Goal: Task Accomplishment & Management: Use online tool/utility

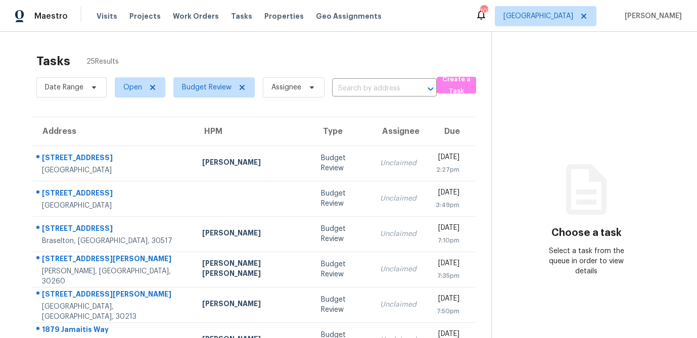
scroll to position [188, 0]
click at [242, 86] on icon at bounding box center [242, 87] width 5 height 5
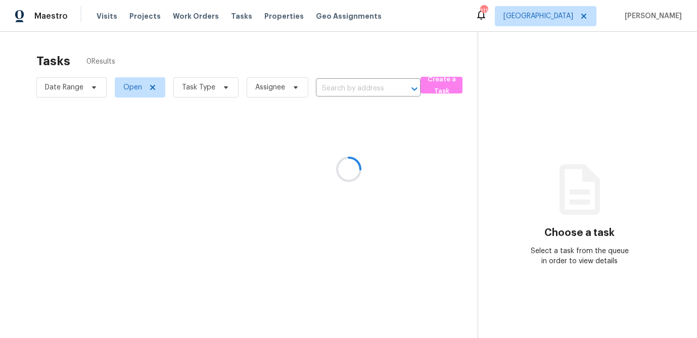
click at [223, 88] on div at bounding box center [348, 169] width 697 height 338
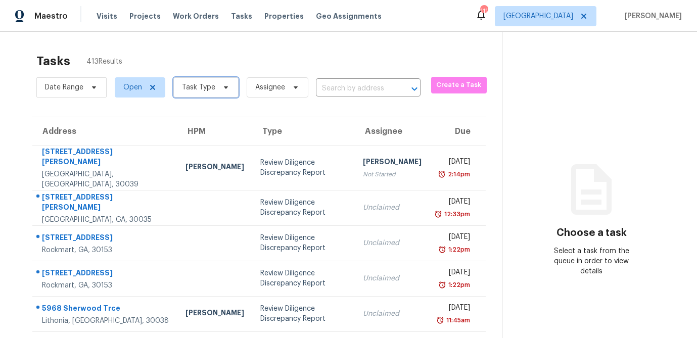
click at [222, 88] on icon at bounding box center [226, 87] width 8 height 8
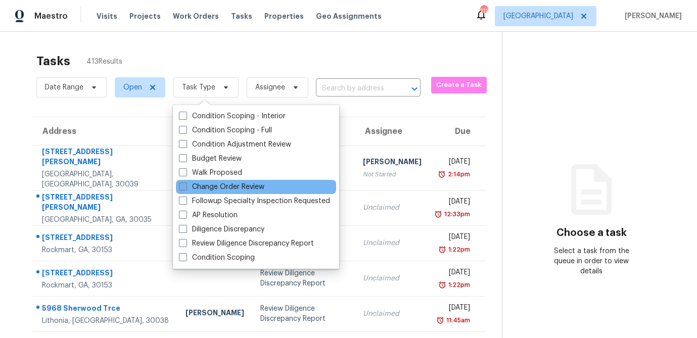
click at [182, 186] on span at bounding box center [183, 186] width 8 height 8
click at [182, 186] on input "Change Order Review" at bounding box center [182, 185] width 7 height 7
checkbox input "true"
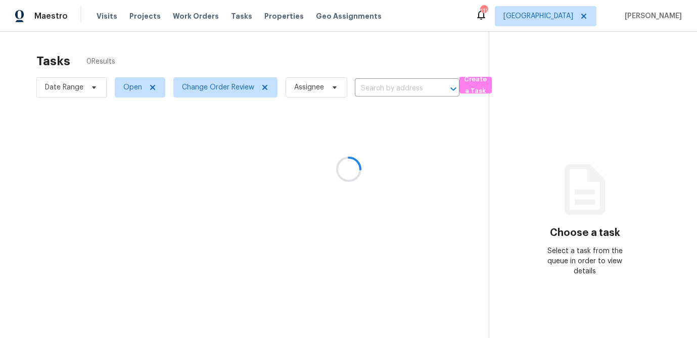
click at [196, 48] on div at bounding box center [348, 169] width 697 height 338
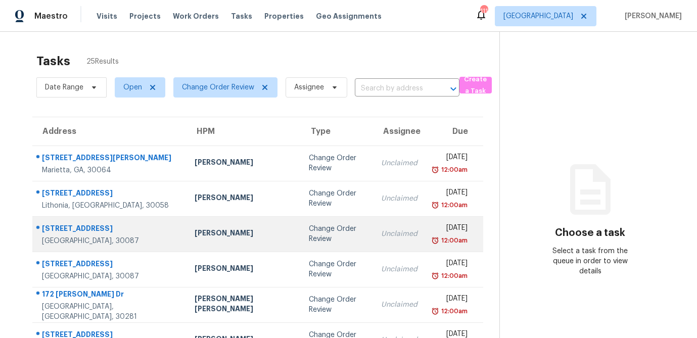
scroll to position [42, 0]
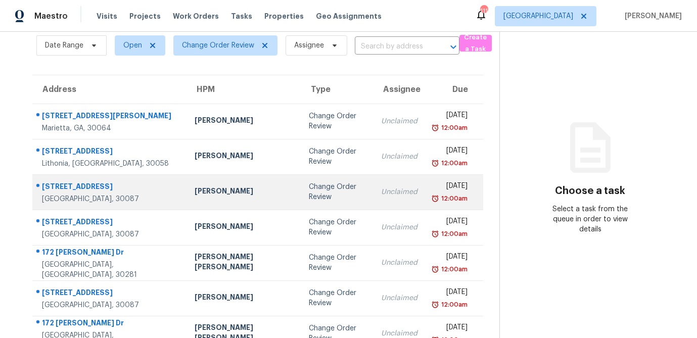
click at [301, 192] on td "Change Order Review" at bounding box center [337, 191] width 72 height 35
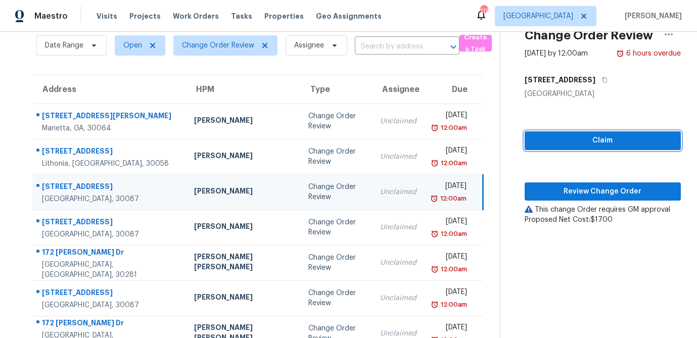
click at [570, 141] on span "Claim" at bounding box center [603, 140] width 140 height 13
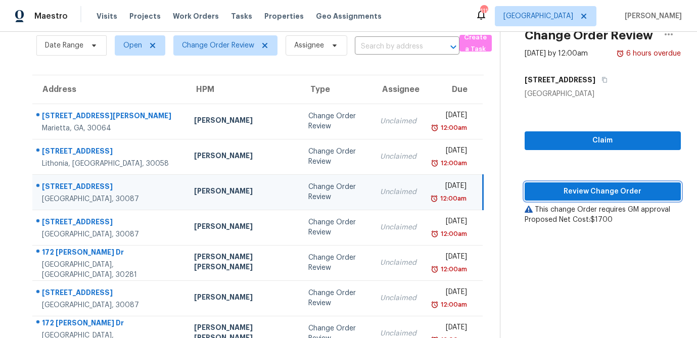
click at [574, 186] on span "Review Change Order" at bounding box center [603, 192] width 140 height 13
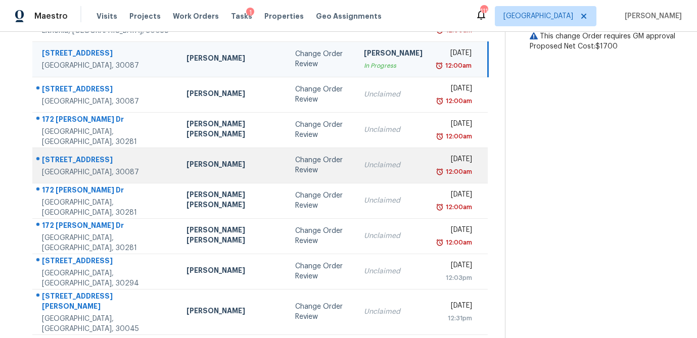
scroll to position [188, 0]
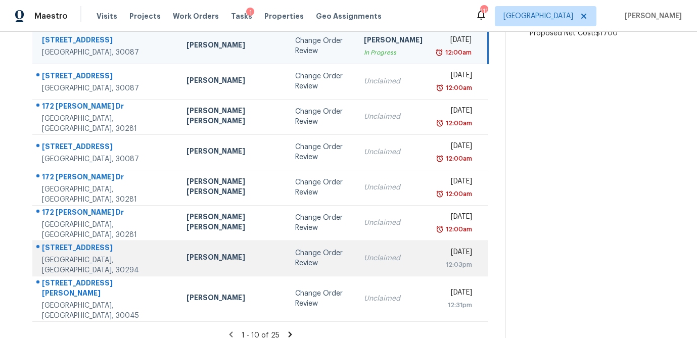
click at [191, 249] on td "Juan Lozano" at bounding box center [232, 258] width 109 height 35
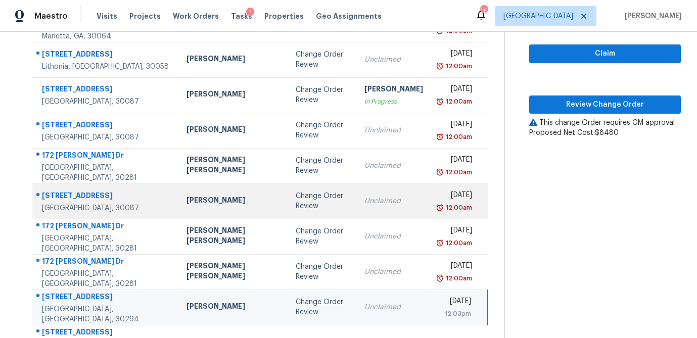
scroll to position [127, 0]
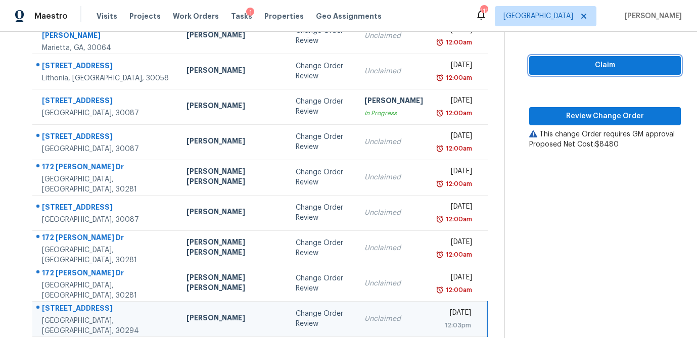
click at [549, 59] on span "Claim" at bounding box center [604, 65] width 135 height 13
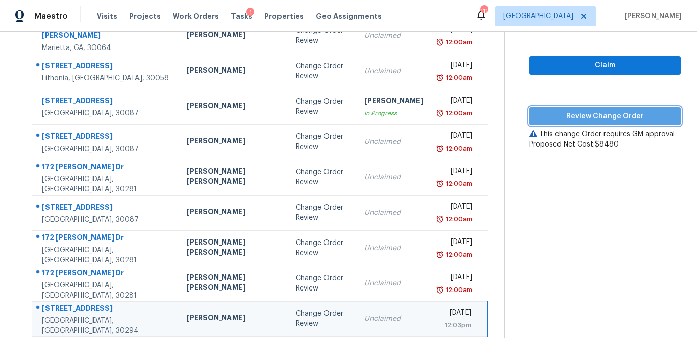
click at [545, 113] on button "Review Change Order" at bounding box center [605, 116] width 152 height 19
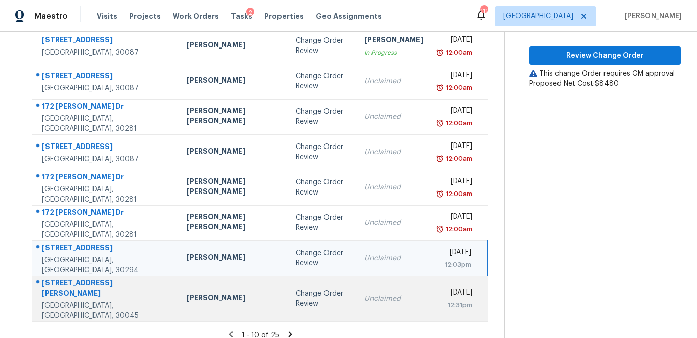
click at [209, 293] on div "Michael Durham" at bounding box center [233, 299] width 93 height 13
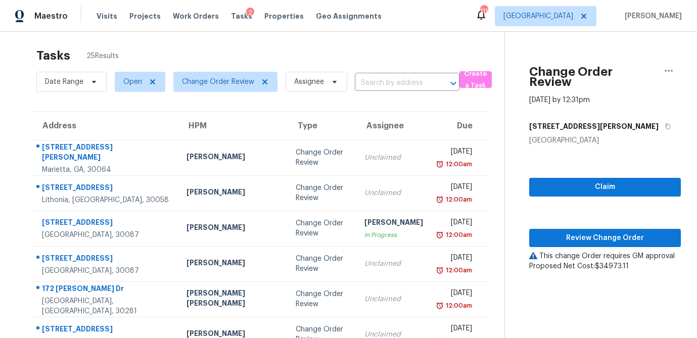
scroll to position [0, 0]
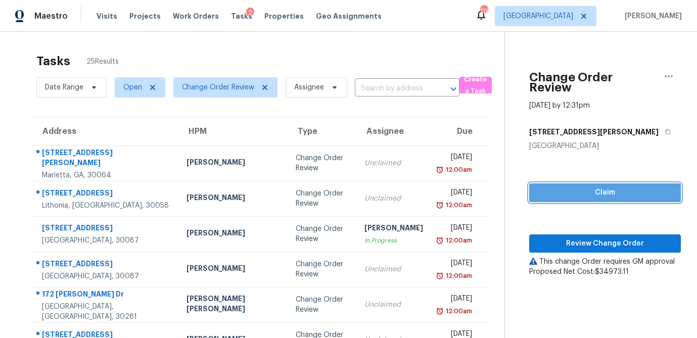
click at [563, 187] on span "Claim" at bounding box center [604, 193] width 135 height 13
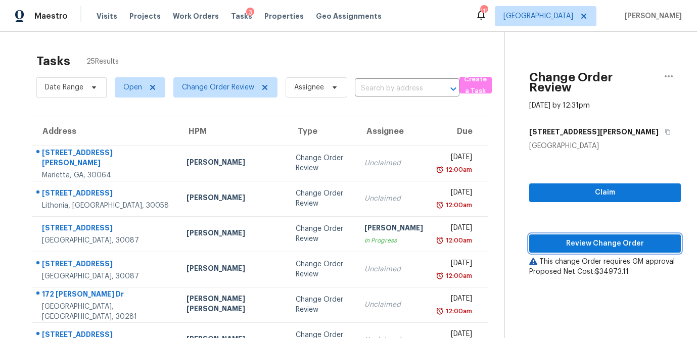
click at [561, 238] on span "Review Change Order" at bounding box center [604, 244] width 135 height 13
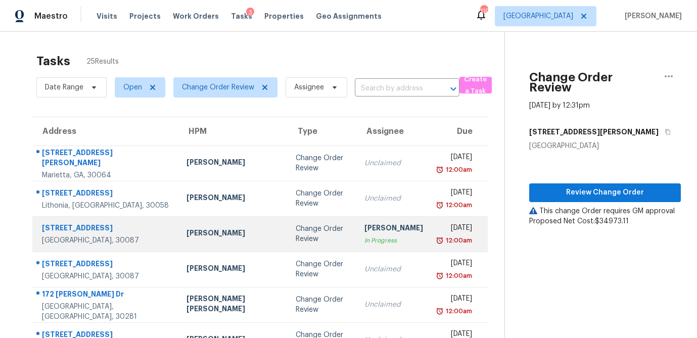
scroll to position [188, 0]
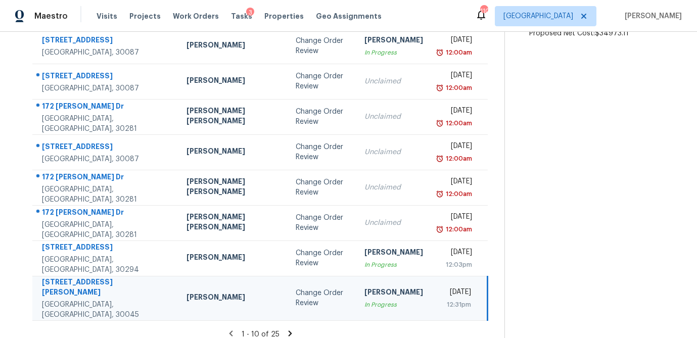
click at [364, 296] on div "[PERSON_NAME]" at bounding box center [393, 293] width 59 height 13
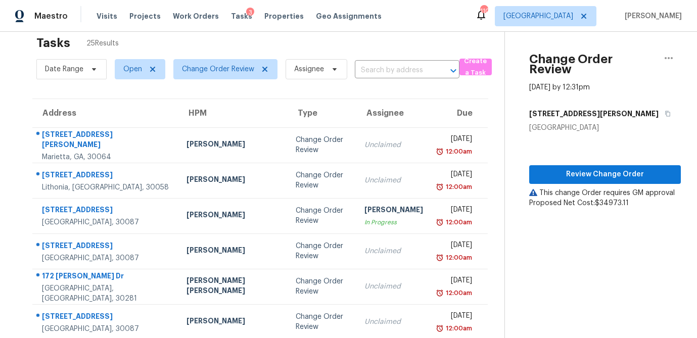
scroll to position [16, 0]
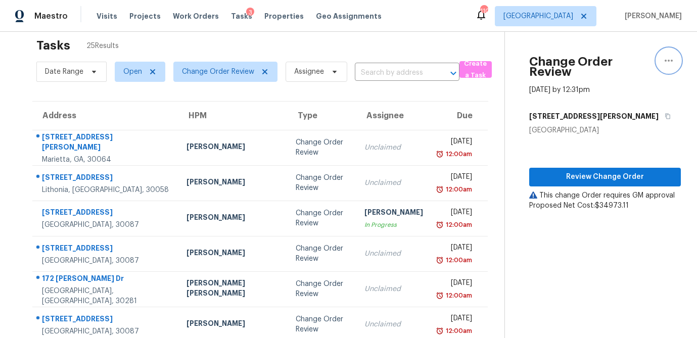
click at [669, 57] on icon "button" at bounding box center [669, 61] width 12 height 12
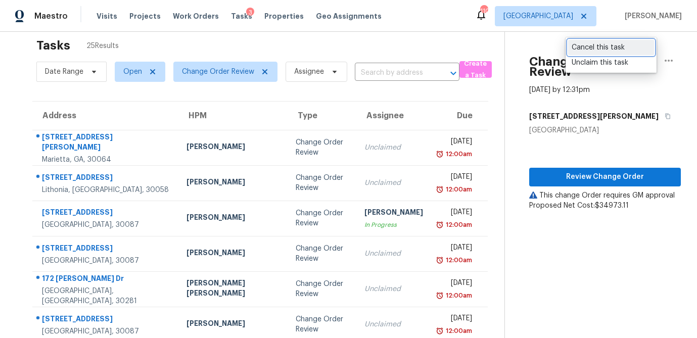
click at [611, 52] on div "Cancel this task" at bounding box center [611, 47] width 79 height 10
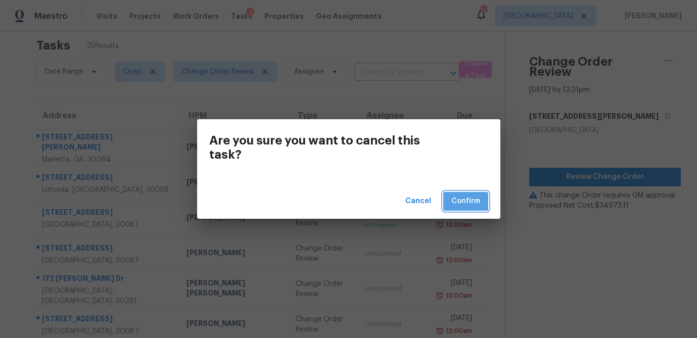
click at [463, 206] on span "Confirm" at bounding box center [465, 201] width 29 height 13
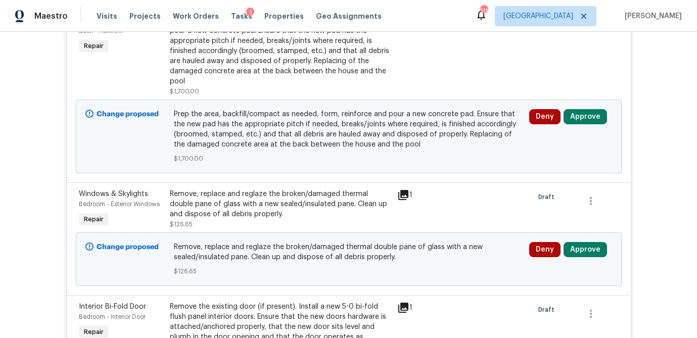
scroll to position [279, 0]
drag, startPoint x: 584, startPoint y: 116, endPoint x: 571, endPoint y: 116, distance: 12.6
click at [584, 116] on button "Approve" at bounding box center [585, 117] width 43 height 15
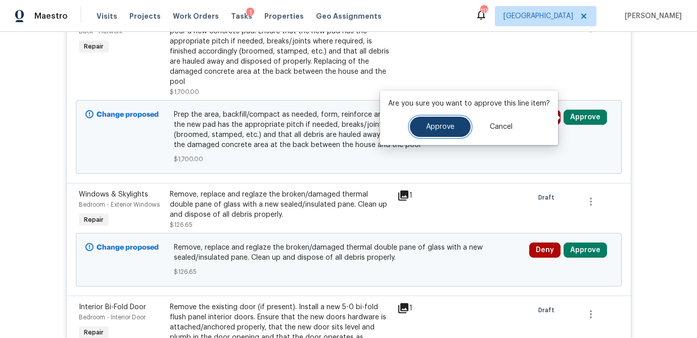
click at [428, 129] on span "Approve" at bounding box center [440, 127] width 28 height 8
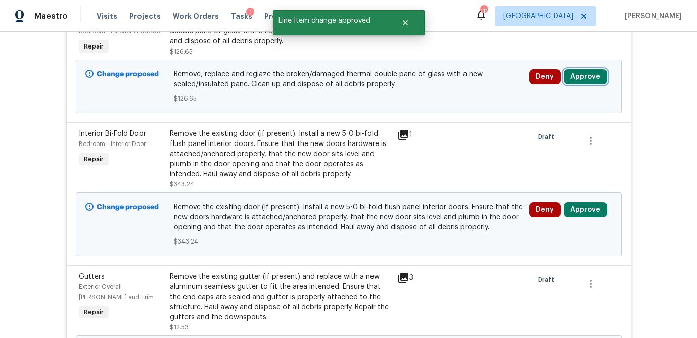
click at [589, 73] on button "Approve" at bounding box center [585, 76] width 43 height 15
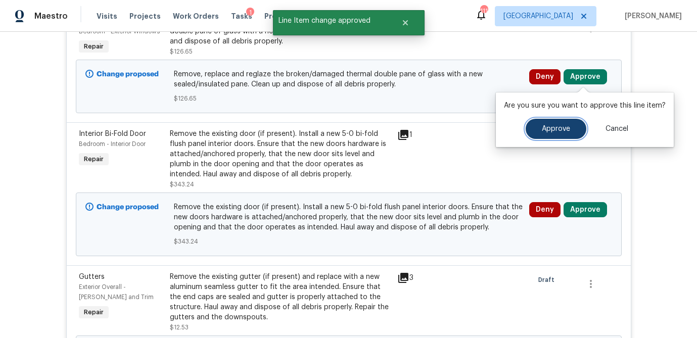
click at [540, 132] on button "Approve" at bounding box center [556, 129] width 61 height 20
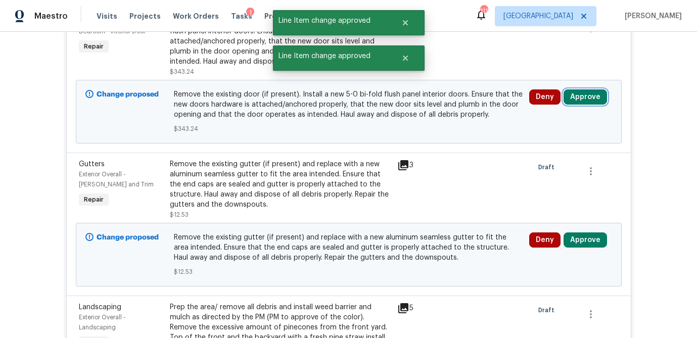
click at [599, 89] on button "Approve" at bounding box center [585, 96] width 43 height 15
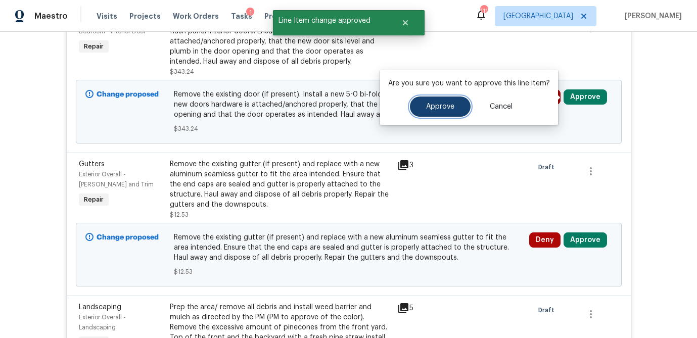
click at [429, 110] on span "Approve" at bounding box center [440, 107] width 28 height 8
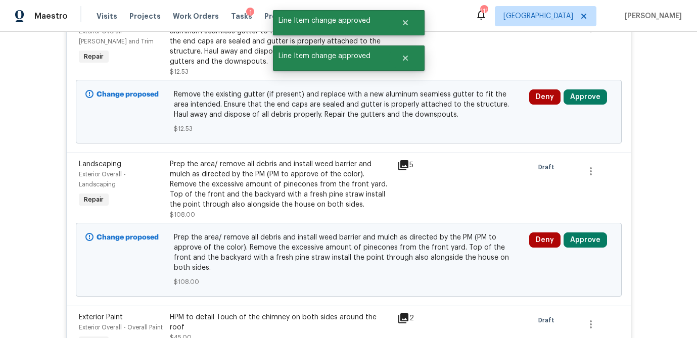
scroll to position [231, 0]
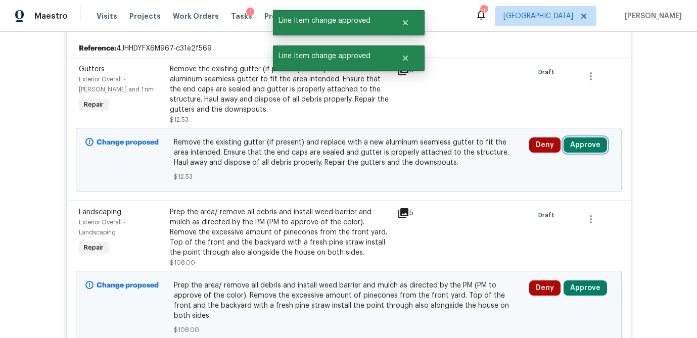
click at [582, 141] on button "Approve" at bounding box center [585, 145] width 43 height 15
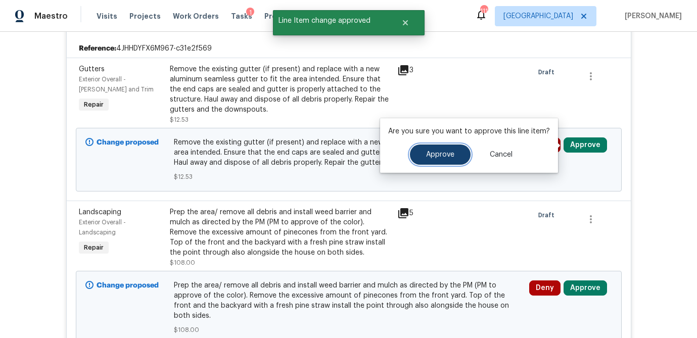
click at [435, 152] on span "Approve" at bounding box center [440, 155] width 28 height 8
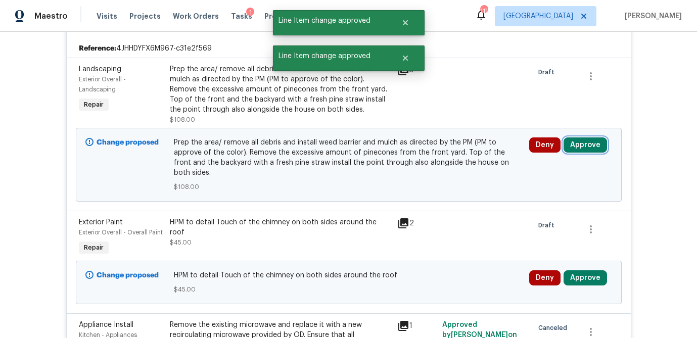
click at [583, 143] on button "Approve" at bounding box center [585, 145] width 43 height 15
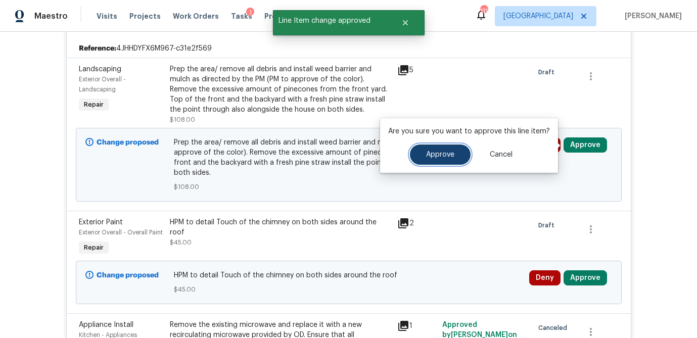
click at [416, 154] on button "Approve" at bounding box center [440, 155] width 61 height 20
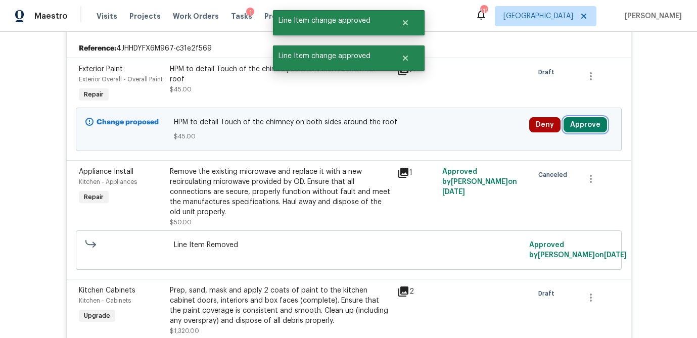
click at [582, 123] on button "Approve" at bounding box center [585, 124] width 43 height 15
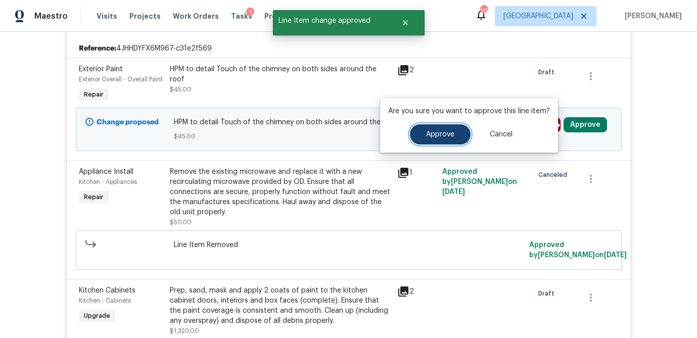
click at [440, 135] on span "Approve" at bounding box center [440, 135] width 28 height 8
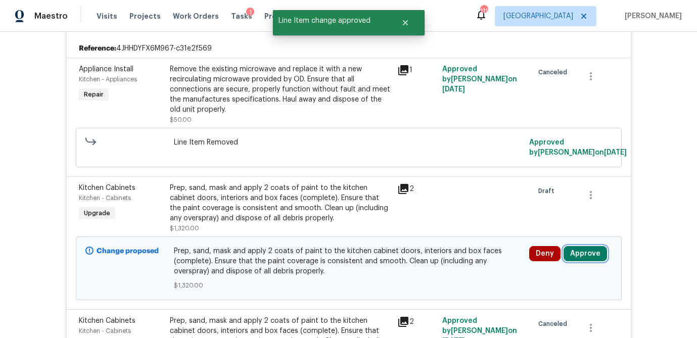
click at [580, 252] on button "Approve" at bounding box center [585, 253] width 43 height 15
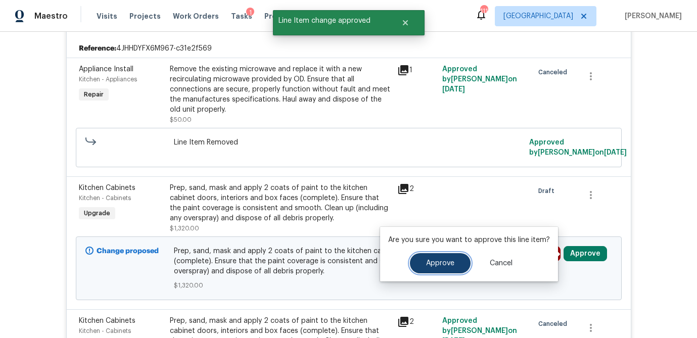
click at [434, 257] on button "Approve" at bounding box center [440, 263] width 61 height 20
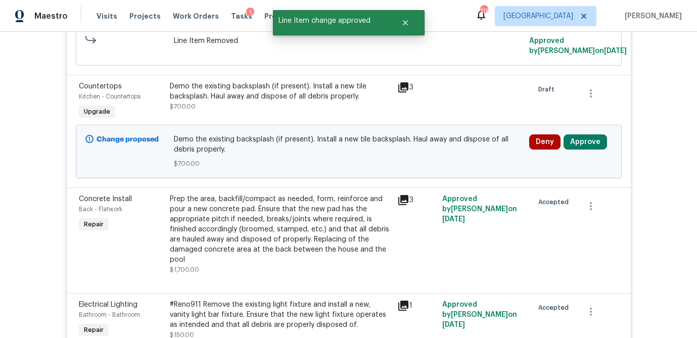
scroll to position [397, 0]
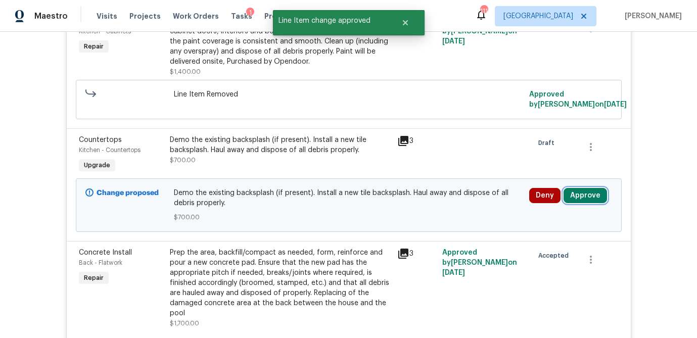
click at [593, 193] on button "Approve" at bounding box center [585, 195] width 43 height 15
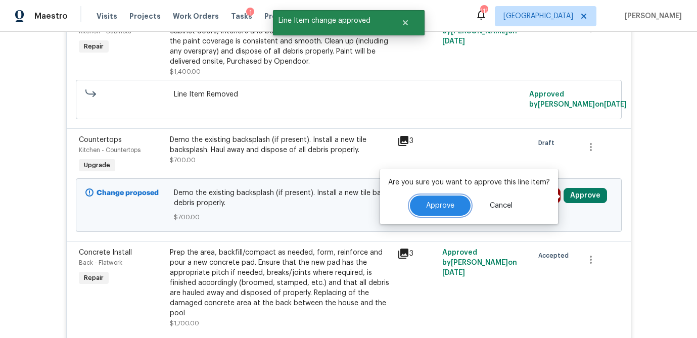
click at [447, 206] on span "Approve" at bounding box center [440, 206] width 28 height 8
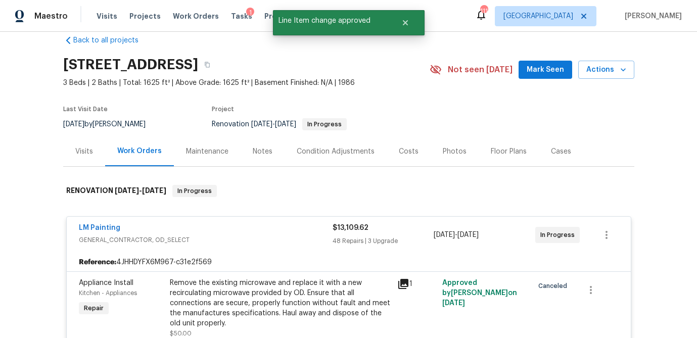
scroll to position [0, 0]
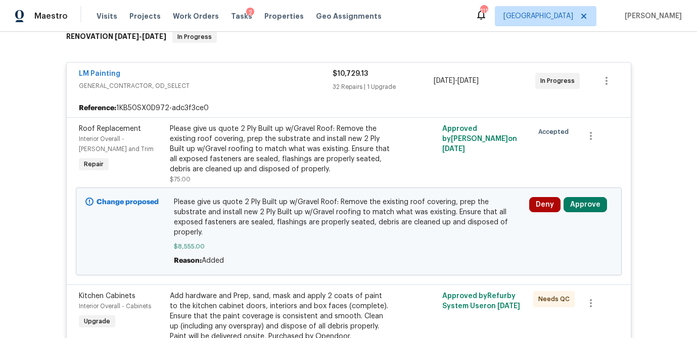
scroll to position [170, 0]
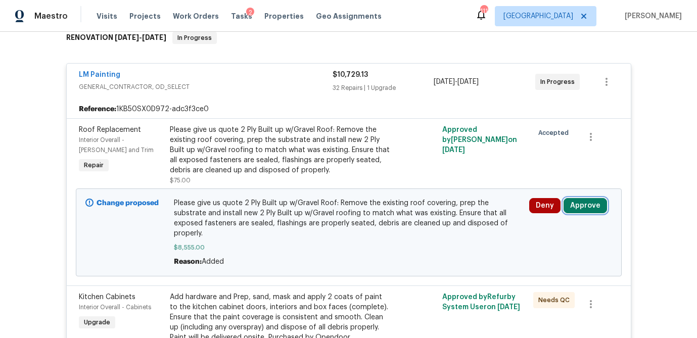
click at [590, 201] on button "Approve" at bounding box center [585, 205] width 43 height 15
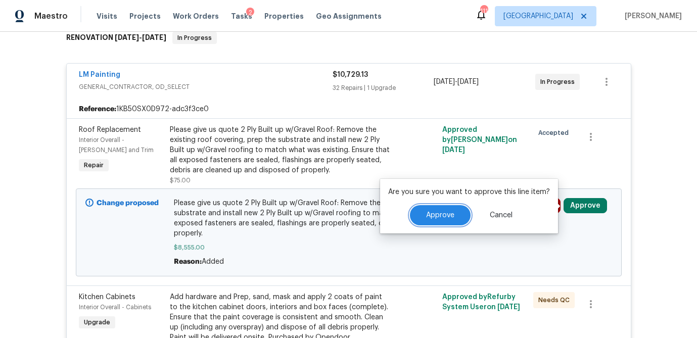
drag, startPoint x: 428, startPoint y: 211, endPoint x: 438, endPoint y: 207, distance: 11.4
click at [428, 212] on span "Approve" at bounding box center [440, 216] width 28 height 8
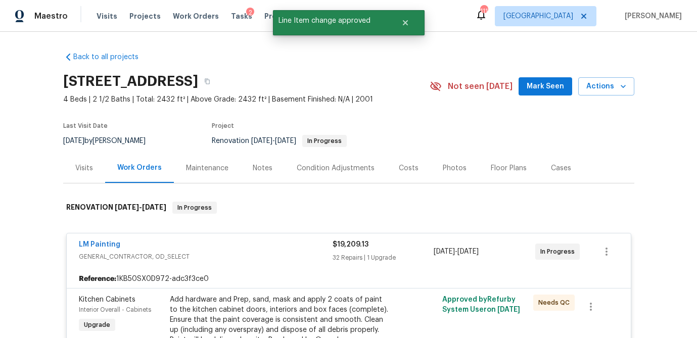
scroll to position [1, 0]
click at [81, 166] on div "Visits" at bounding box center [84, 168] width 18 height 10
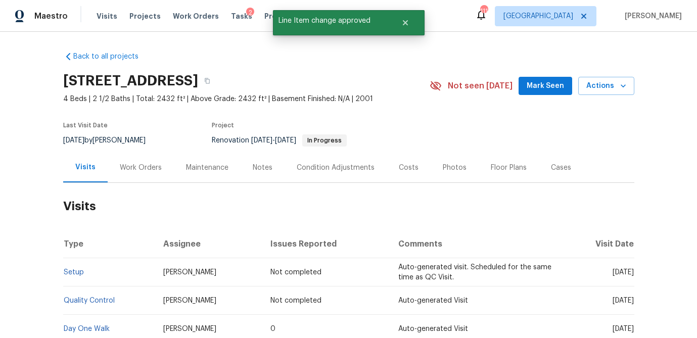
click at [408, 163] on div "Costs" at bounding box center [409, 168] width 20 height 10
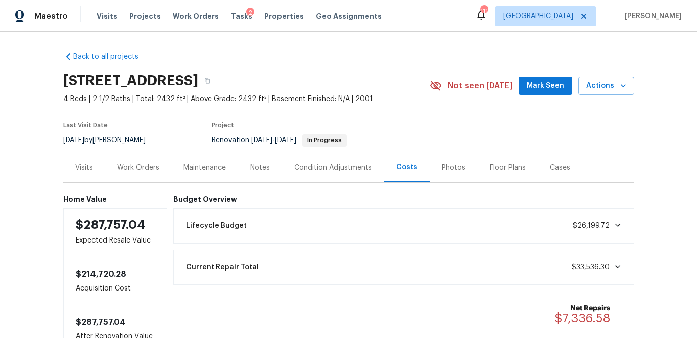
click at [76, 165] on div "Visits" at bounding box center [84, 168] width 18 height 10
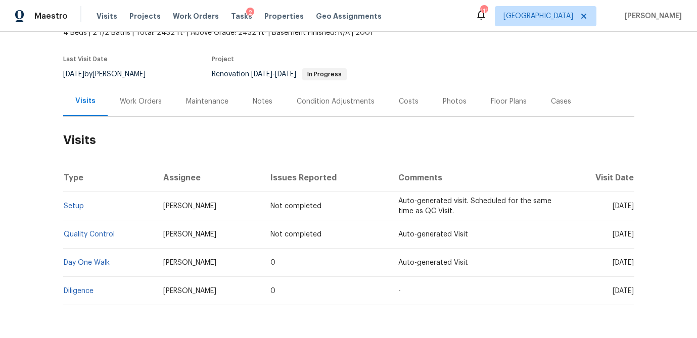
scroll to position [66, 0]
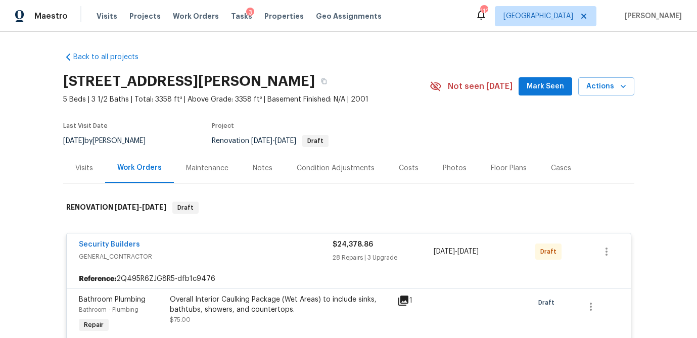
click at [87, 171] on div "Visits" at bounding box center [84, 168] width 18 height 10
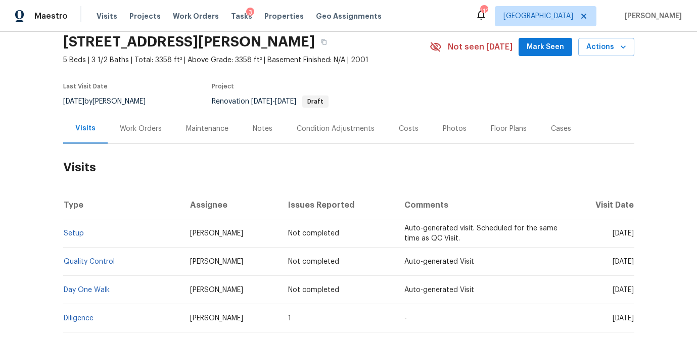
scroll to position [36, 0]
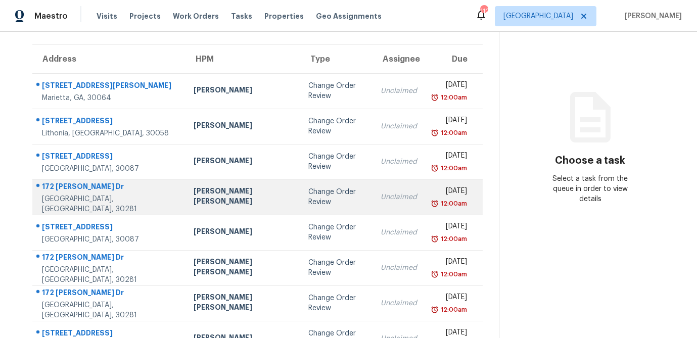
scroll to position [73, 0]
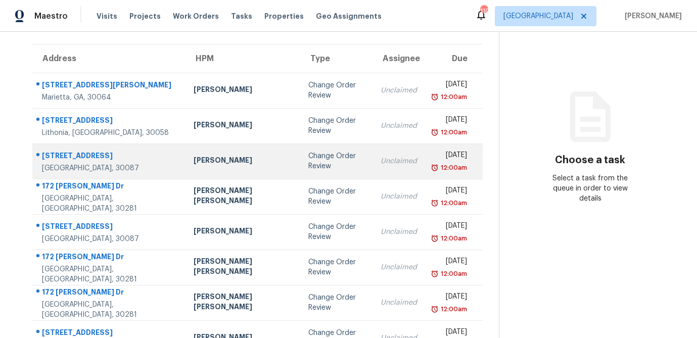
click at [221, 154] on td "[PERSON_NAME]" at bounding box center [243, 161] width 114 height 35
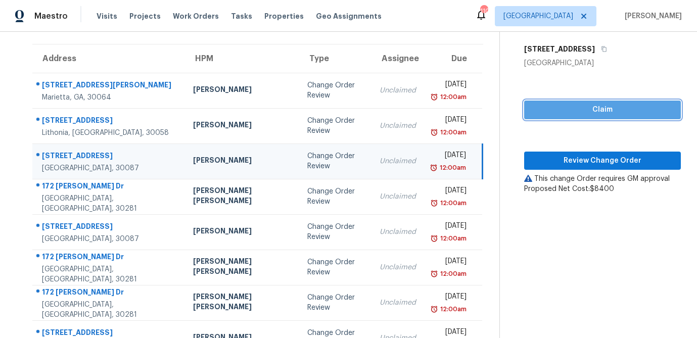
drag, startPoint x: 630, startPoint y: 102, endPoint x: 614, endPoint y: 117, distance: 21.8
click at [630, 102] on button "Claim" at bounding box center [602, 110] width 157 height 19
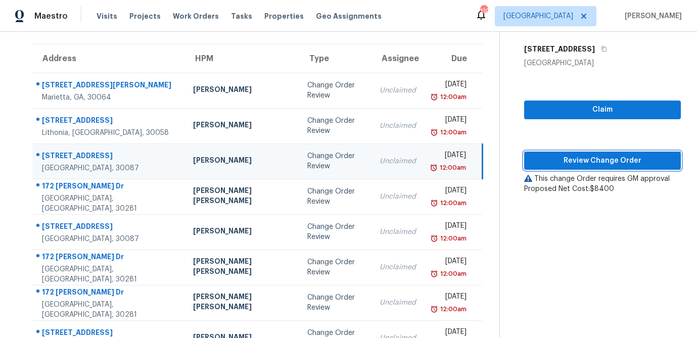
click at [601, 155] on span "Review Change Order" at bounding box center [602, 161] width 141 height 13
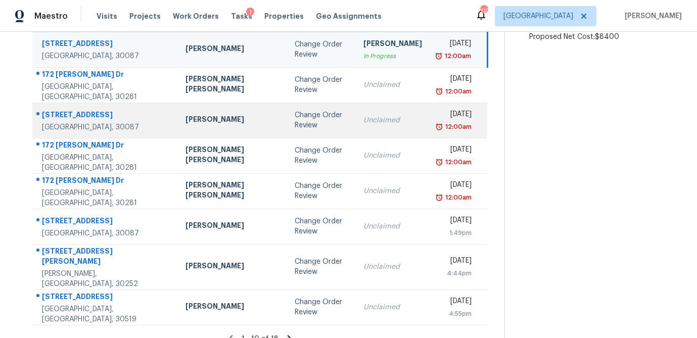
scroll to position [188, 0]
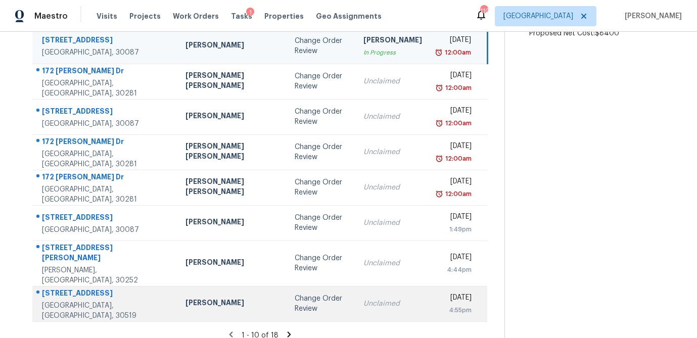
click at [295, 294] on div "Change Order Review" at bounding box center [321, 304] width 53 height 20
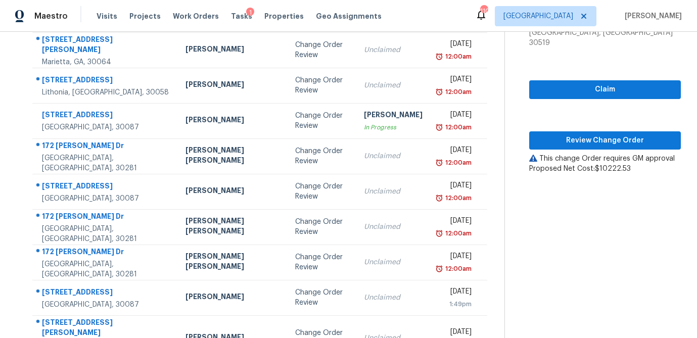
scroll to position [82, 0]
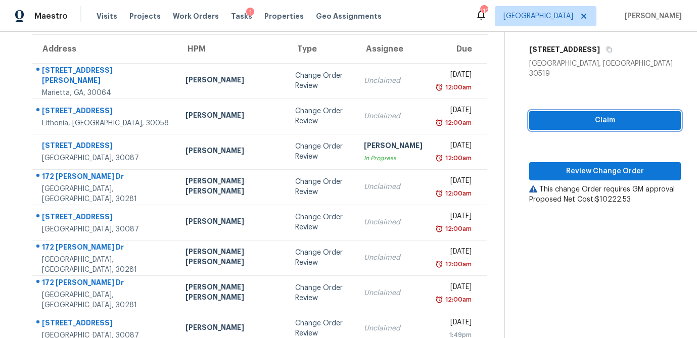
click at [601, 114] on span "Claim" at bounding box center [604, 120] width 135 height 13
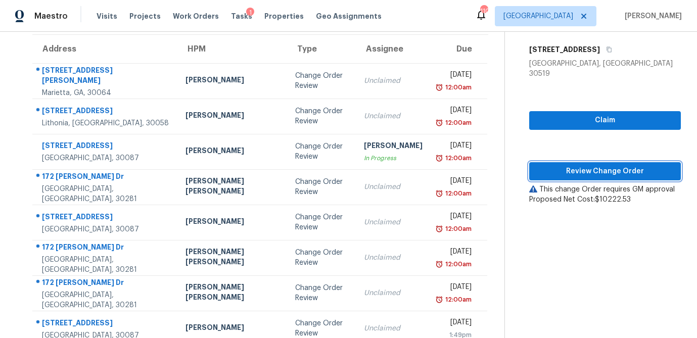
click at [585, 165] on span "Review Change Order" at bounding box center [604, 171] width 135 height 13
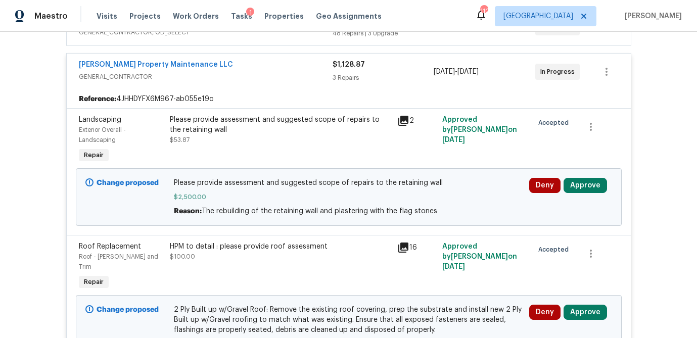
scroll to position [232, 0]
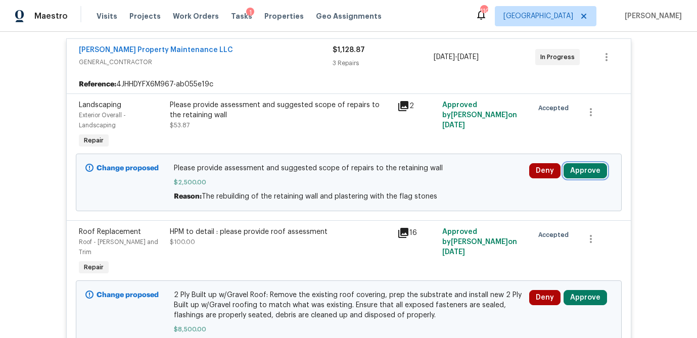
drag, startPoint x: 591, startPoint y: 165, endPoint x: 580, endPoint y: 166, distance: 11.7
click at [591, 165] on button "Approve" at bounding box center [585, 170] width 43 height 15
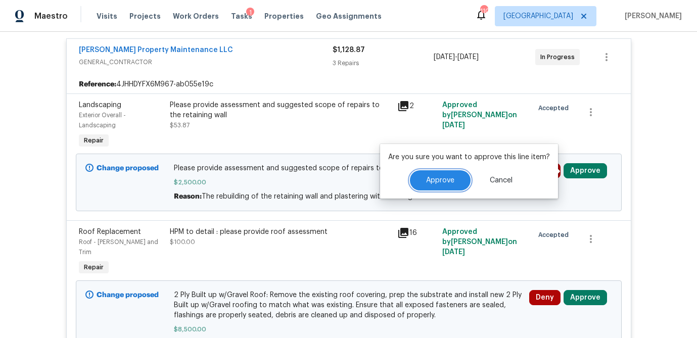
click at [431, 186] on button "Approve" at bounding box center [440, 180] width 61 height 20
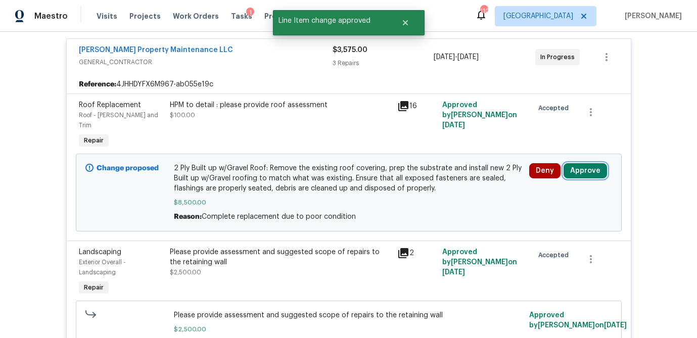
click at [602, 163] on button "Approve" at bounding box center [585, 170] width 43 height 15
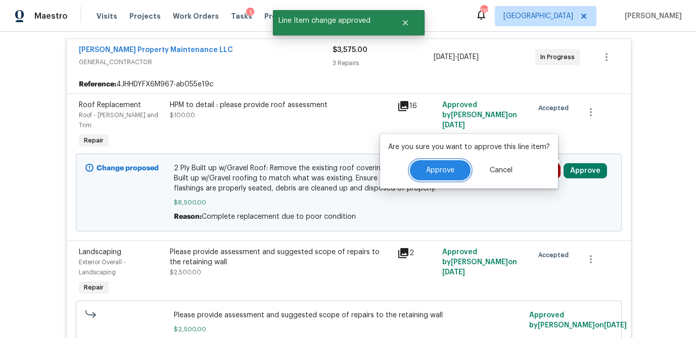
click at [449, 178] on button "Approve" at bounding box center [440, 170] width 61 height 20
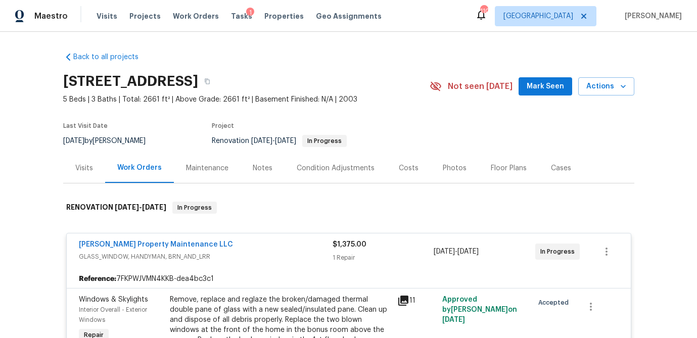
click at [73, 160] on div "Visits" at bounding box center [84, 168] width 42 height 30
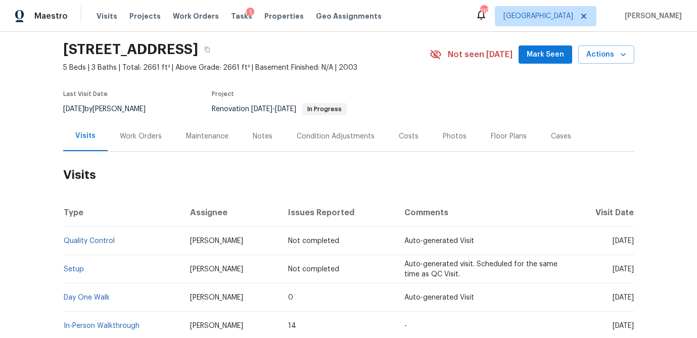
scroll to position [30, 0]
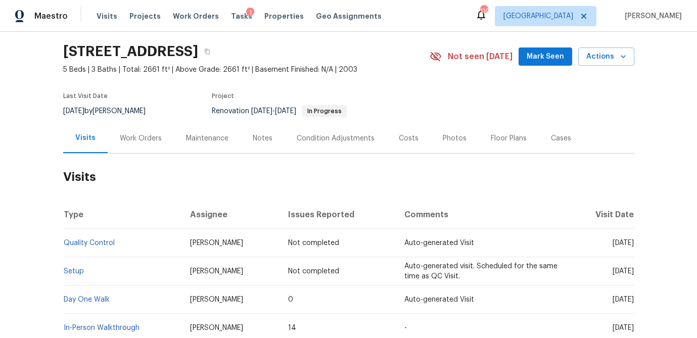
drag, startPoint x: 402, startPoint y: 132, endPoint x: 331, endPoint y: 136, distance: 71.9
click at [402, 132] on div "Costs" at bounding box center [409, 138] width 44 height 30
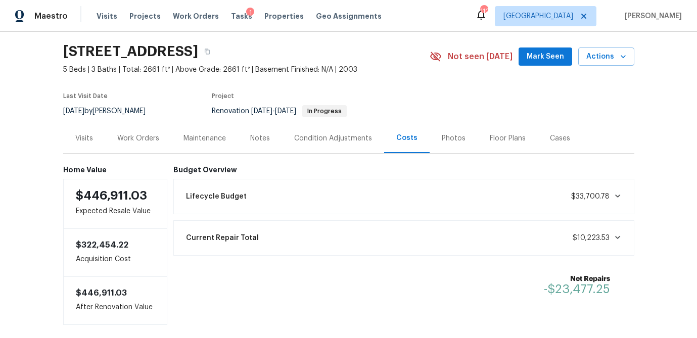
click at [122, 139] on div "Work Orders" at bounding box center [138, 138] width 42 height 10
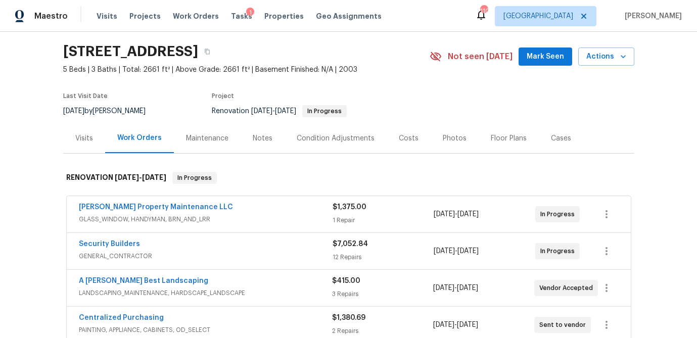
click at [248, 217] on span "GLASS_WINDOW, HANDYMAN, BRN_AND_LRR" at bounding box center [206, 219] width 254 height 10
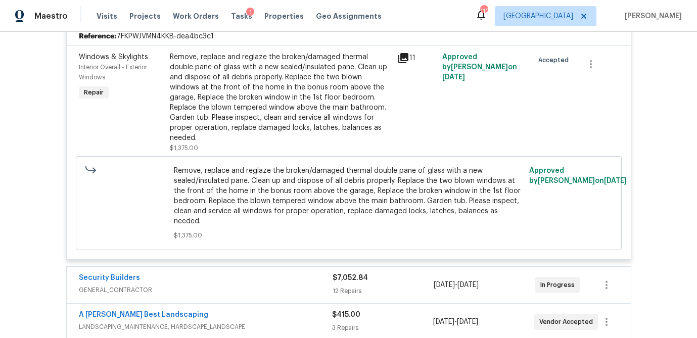
scroll to position [242, 0]
click at [257, 286] on span "GENERAL_CONTRACTOR" at bounding box center [206, 291] width 254 height 10
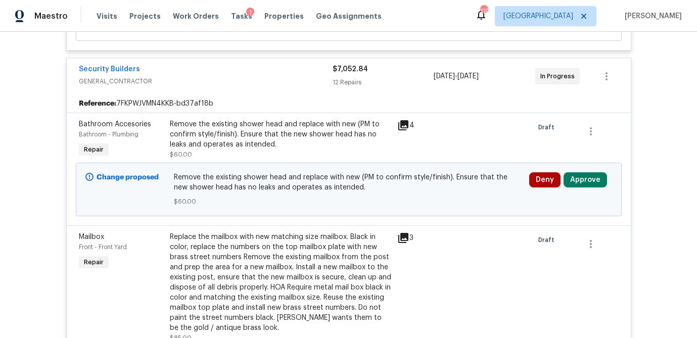
scroll to position [460, 0]
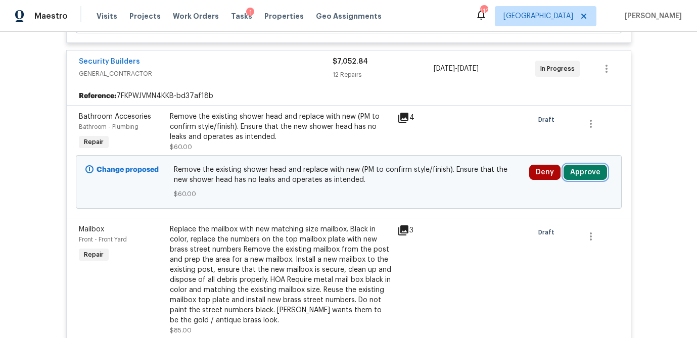
click at [589, 165] on button "Approve" at bounding box center [585, 172] width 43 height 15
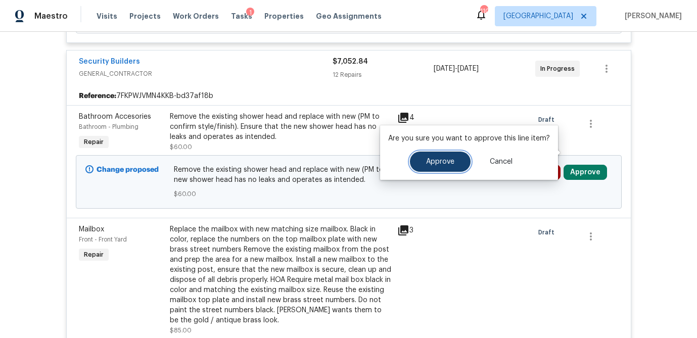
click at [447, 168] on button "Approve" at bounding box center [440, 162] width 61 height 20
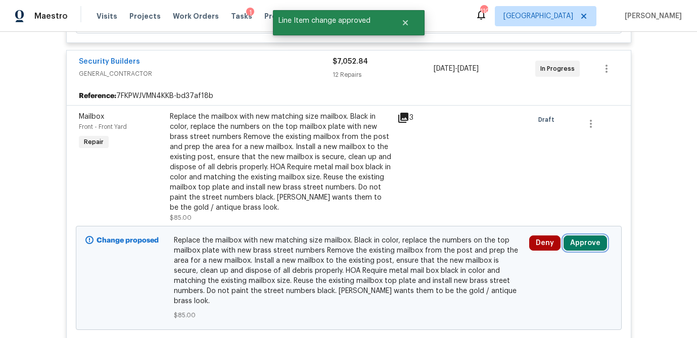
drag, startPoint x: 587, startPoint y: 222, endPoint x: 559, endPoint y: 227, distance: 28.8
click at [587, 236] on button "Approve" at bounding box center [585, 243] width 43 height 15
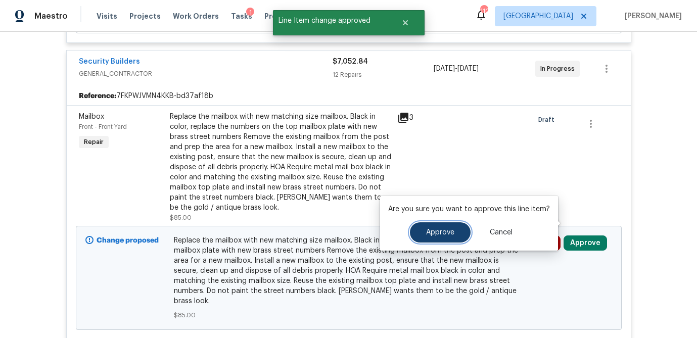
click at [419, 240] on button "Approve" at bounding box center [440, 232] width 61 height 20
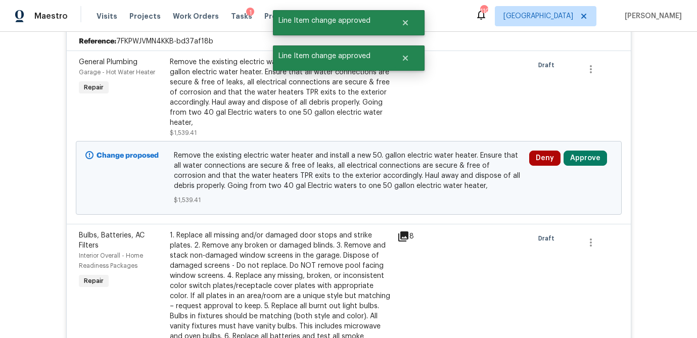
scroll to position [503, 0]
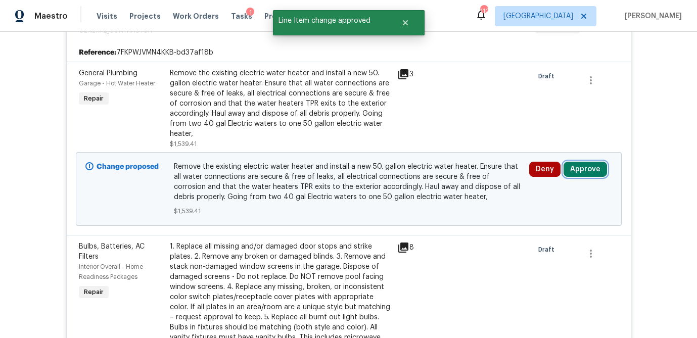
click at [576, 162] on button "Approve" at bounding box center [585, 169] width 43 height 15
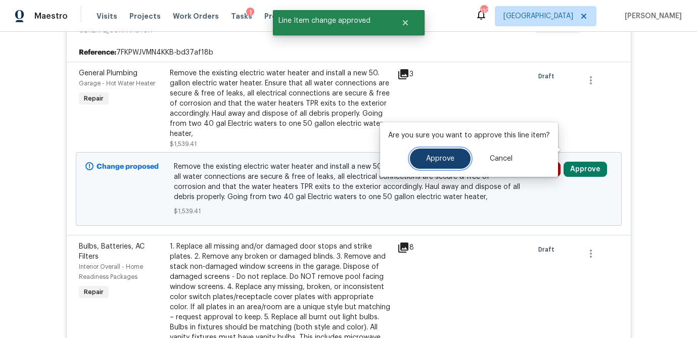
click at [444, 154] on button "Approve" at bounding box center [440, 159] width 61 height 20
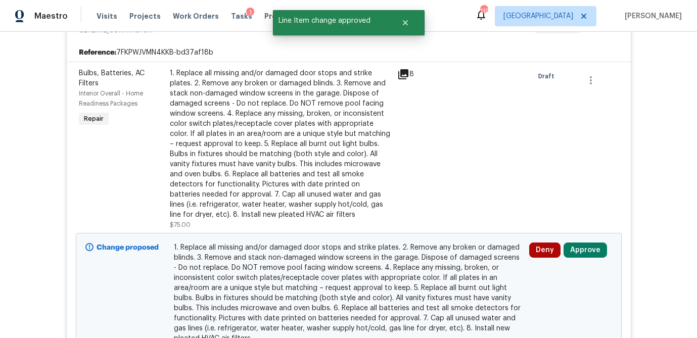
scroll to position [544, 0]
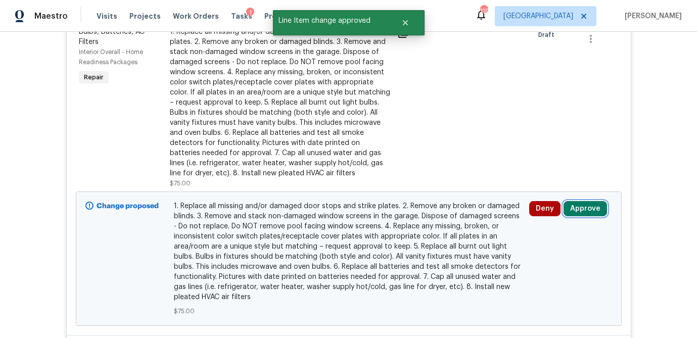
click at [582, 201] on button "Approve" at bounding box center [585, 208] width 43 height 15
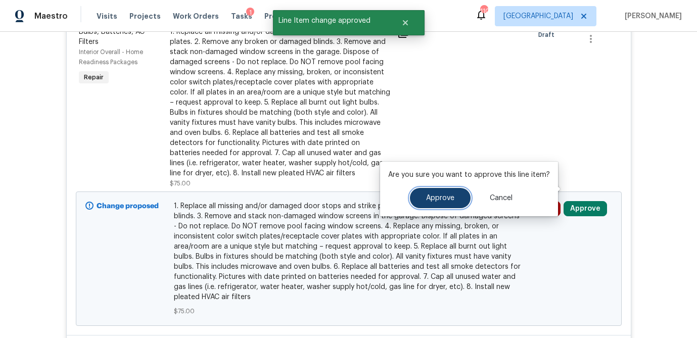
click at [450, 195] on span "Approve" at bounding box center [440, 199] width 28 height 8
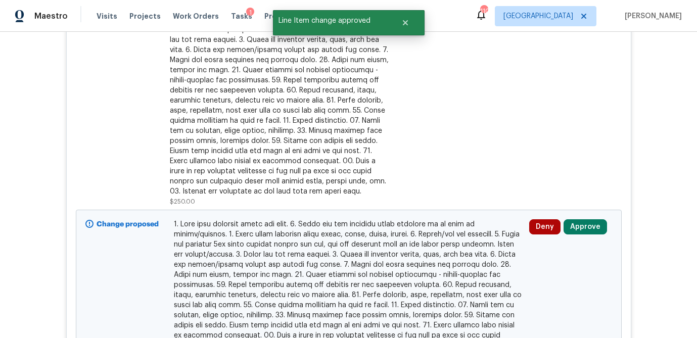
scroll to position [588, 0]
click at [591, 218] on button "Approve" at bounding box center [585, 225] width 43 height 15
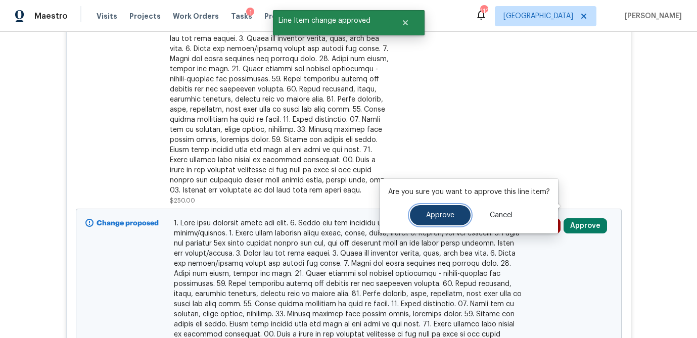
click at [452, 216] on span "Approve" at bounding box center [440, 216] width 28 height 8
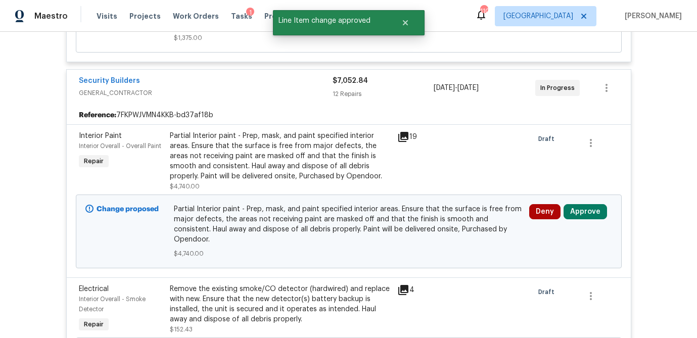
scroll to position [434, 0]
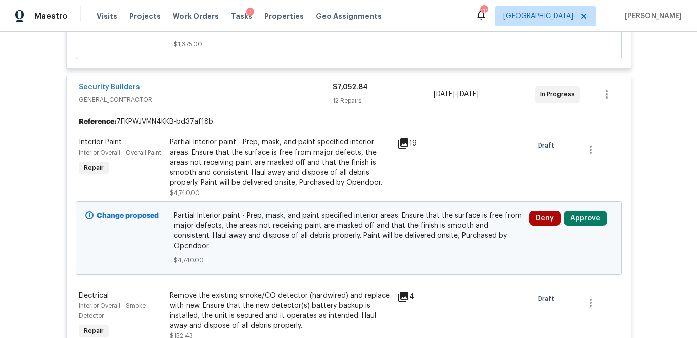
click at [407, 139] on icon at bounding box center [403, 144] width 10 height 10
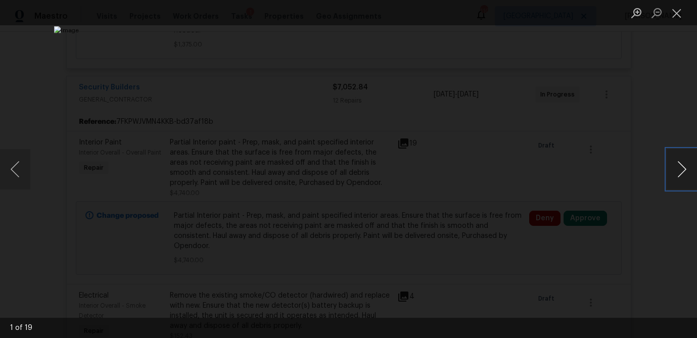
click at [667, 171] on button "Next image" at bounding box center [682, 169] width 30 height 40
drag, startPoint x: 674, startPoint y: 15, endPoint x: 455, endPoint y: 145, distance: 254.4
click at [674, 15] on button "Close lightbox" at bounding box center [677, 13] width 20 height 18
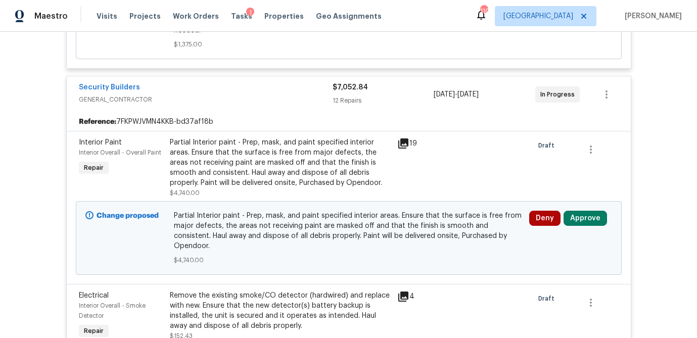
click at [288, 143] on div "Partial Interior paint - Prep, mask, and paint specified interior areas. Ensure…" at bounding box center [280, 163] width 221 height 51
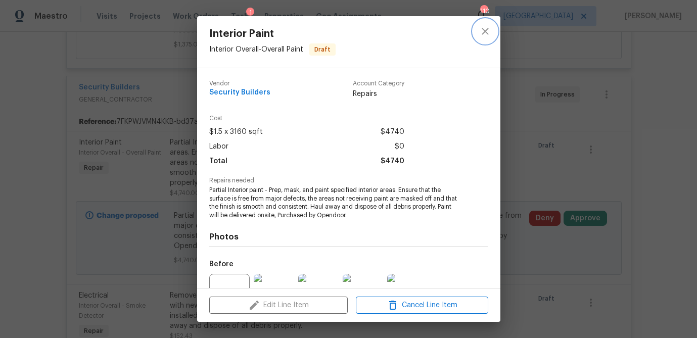
click at [481, 34] on icon "close" at bounding box center [485, 31] width 12 height 12
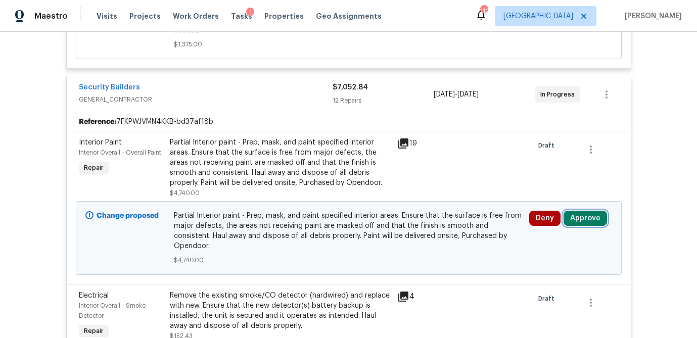
click at [581, 211] on button "Approve" at bounding box center [585, 218] width 43 height 15
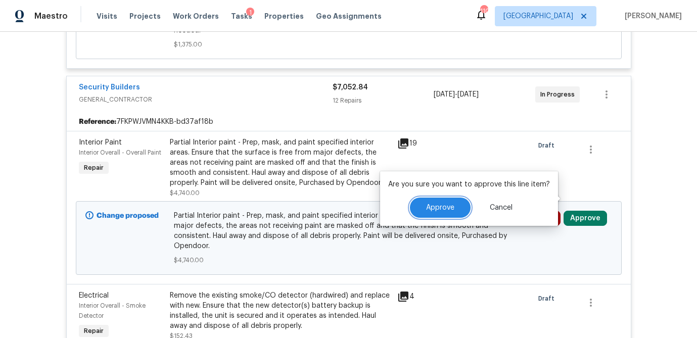
drag, startPoint x: 443, startPoint y: 210, endPoint x: 437, endPoint y: 207, distance: 6.6
click at [442, 210] on span "Approve" at bounding box center [440, 208] width 28 height 8
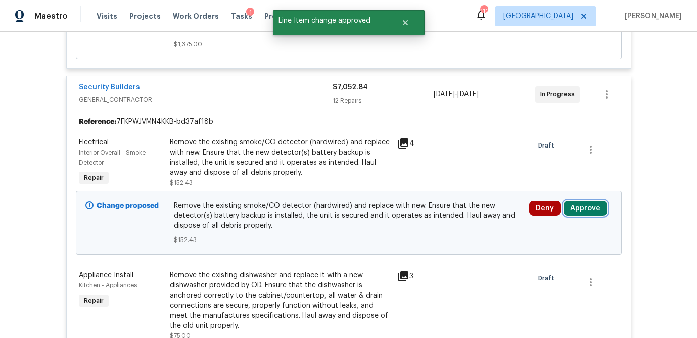
click at [581, 201] on button "Approve" at bounding box center [585, 208] width 43 height 15
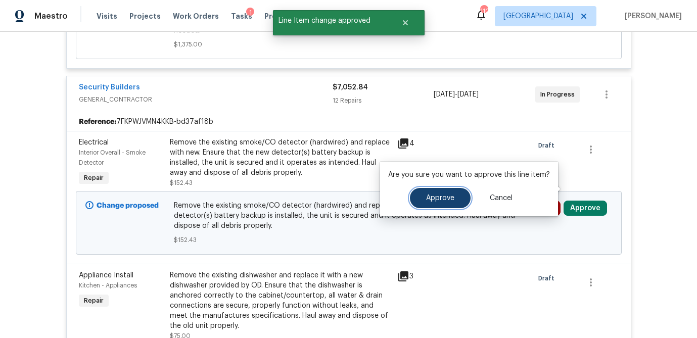
click at [429, 197] on span "Approve" at bounding box center [440, 199] width 28 height 8
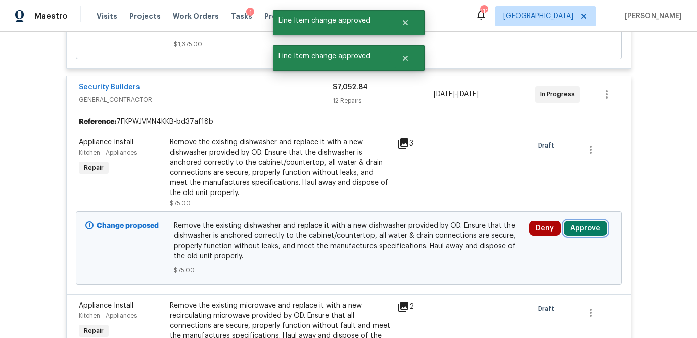
click at [586, 221] on button "Approve" at bounding box center [585, 228] width 43 height 15
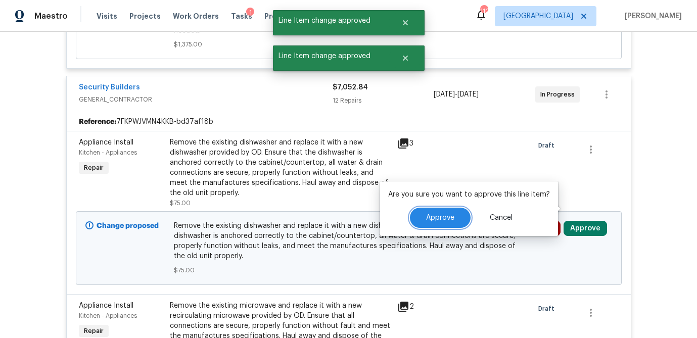
click at [453, 211] on button "Approve" at bounding box center [440, 218] width 61 height 20
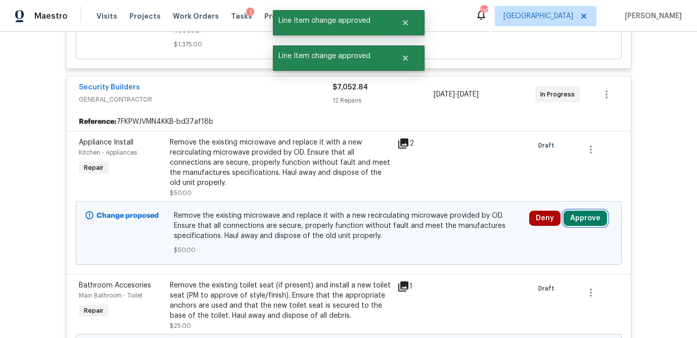
click at [587, 211] on button "Approve" at bounding box center [585, 218] width 43 height 15
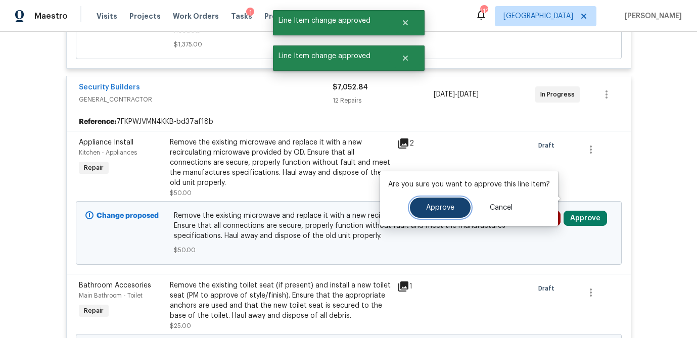
click at [438, 202] on button "Approve" at bounding box center [440, 208] width 61 height 20
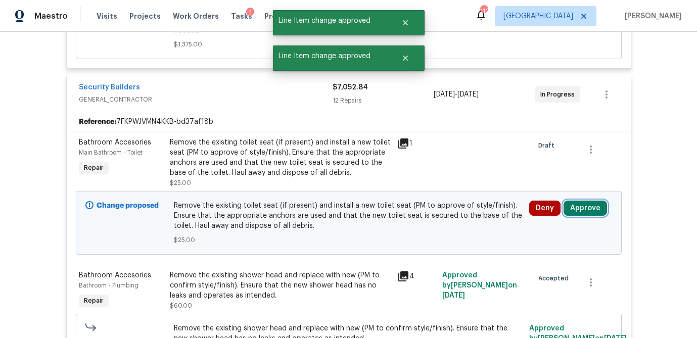
click at [586, 201] on button "Approve" at bounding box center [585, 208] width 43 height 15
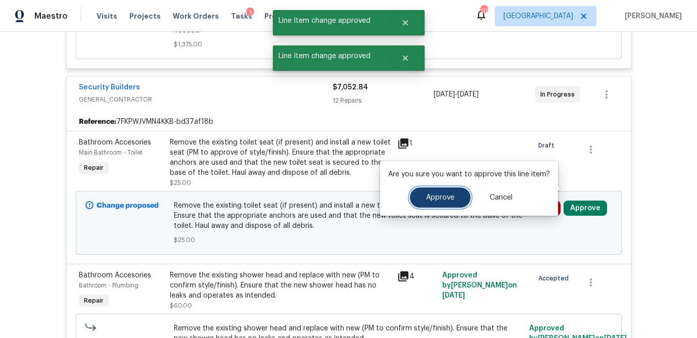
click at [453, 194] on button "Approve" at bounding box center [440, 198] width 61 height 20
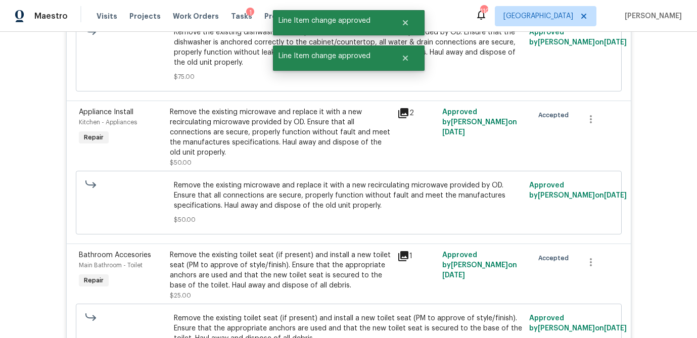
scroll to position [2569, 0]
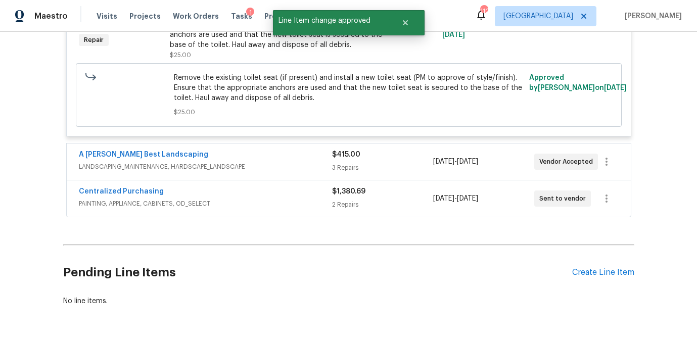
click at [390, 163] on div "3 Repairs" at bounding box center [382, 168] width 101 height 10
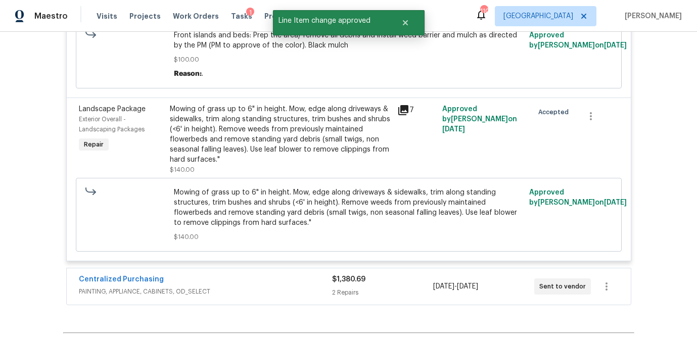
scroll to position [3034, 0]
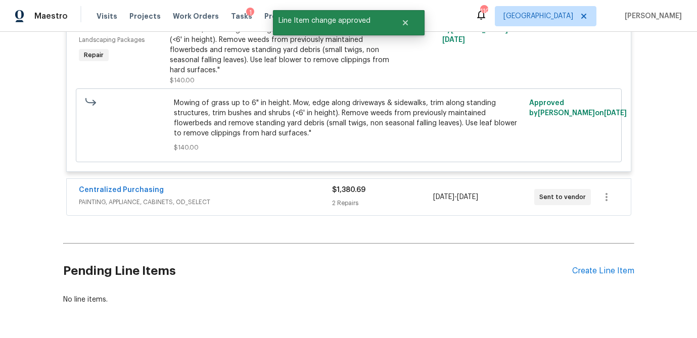
drag, startPoint x: 384, startPoint y: 159, endPoint x: 388, endPoint y: 163, distance: 6.1
click at [384, 185] on div "$1,380.69" at bounding box center [382, 190] width 101 height 10
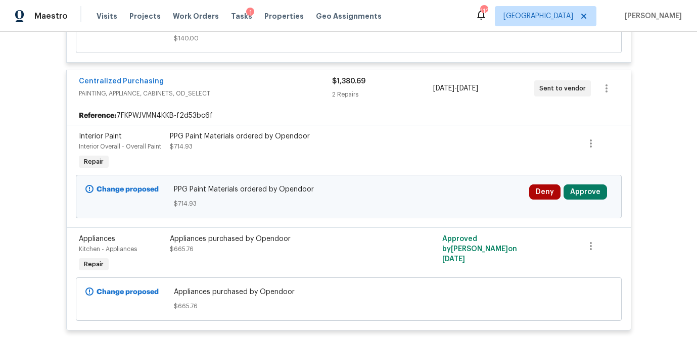
scroll to position [3142, 0]
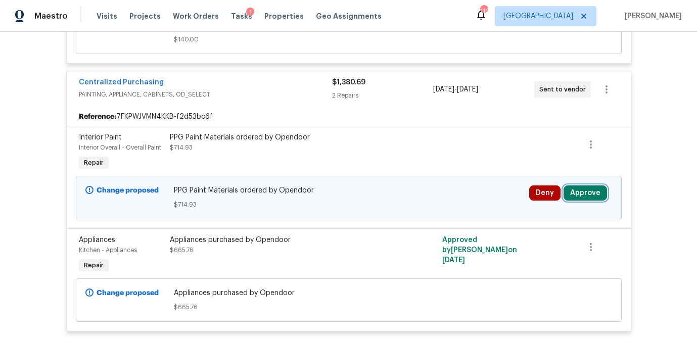
click at [583, 186] on button "Approve" at bounding box center [585, 193] width 43 height 15
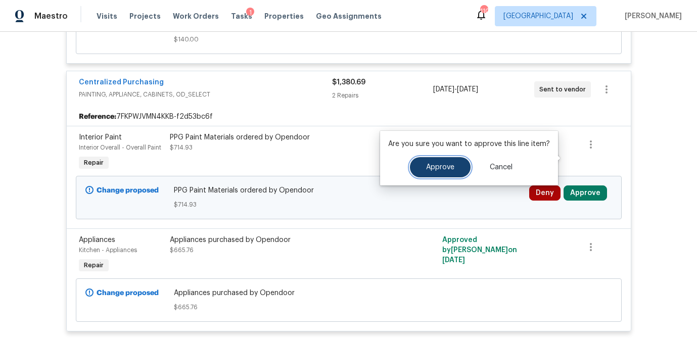
click at [446, 167] on span "Approve" at bounding box center [440, 168] width 28 height 8
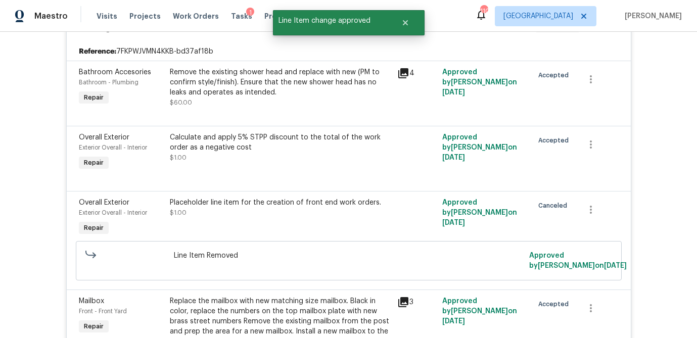
scroll to position [0, 0]
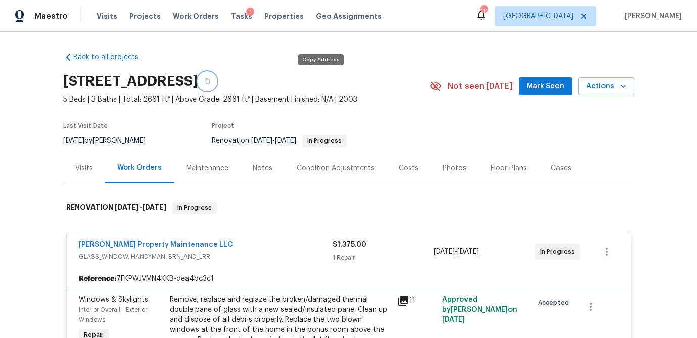
click at [216, 77] on button "button" at bounding box center [207, 81] width 18 height 18
click at [210, 80] on icon "button" at bounding box center [207, 81] width 6 height 6
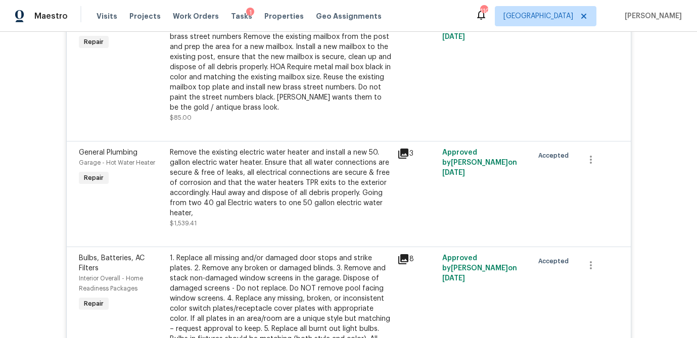
scroll to position [814, 0]
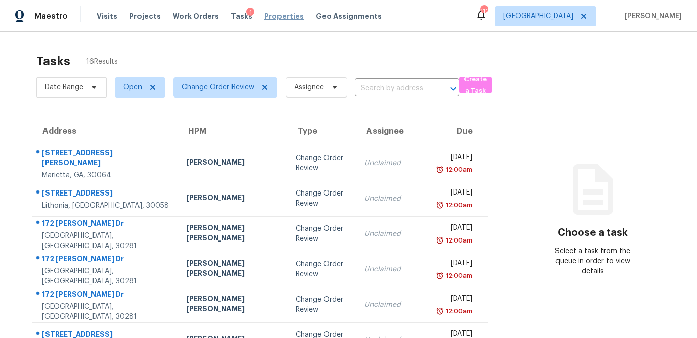
click at [265, 14] on span "Properties" at bounding box center [283, 16] width 39 height 10
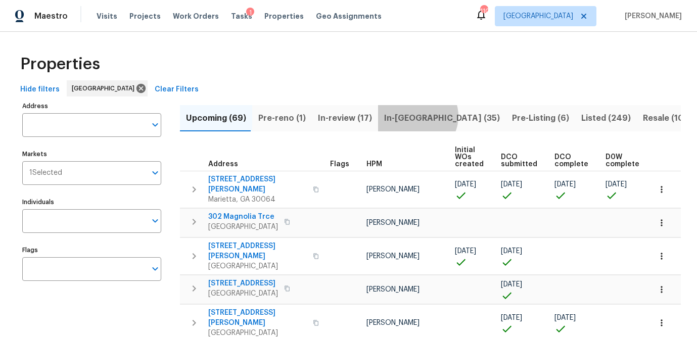
click at [410, 116] on span "In-reno (35)" at bounding box center [442, 118] width 116 height 14
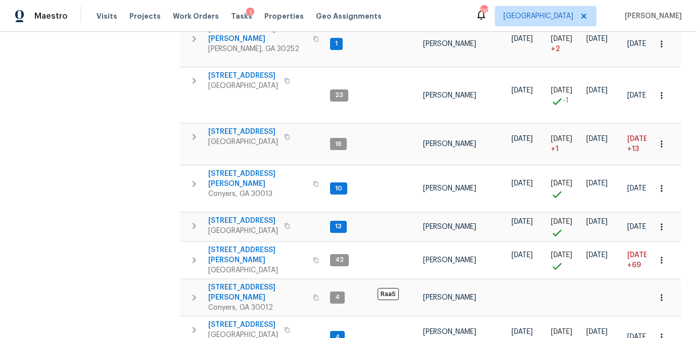
scroll to position [302, 0]
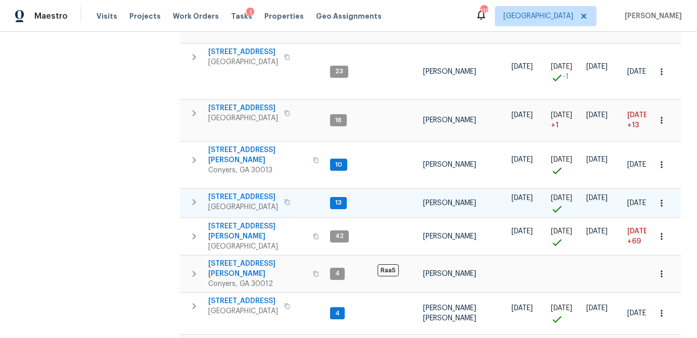
click at [221, 192] on span "643 Woodsong Ln" at bounding box center [243, 197] width 70 height 10
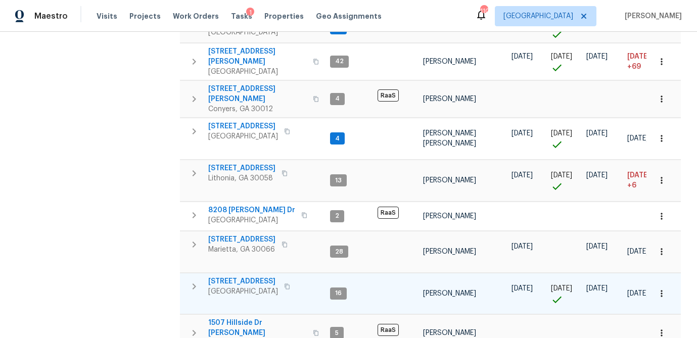
scroll to position [478, 0]
click at [233, 276] on span "201 Cedar Rock Trce" at bounding box center [243, 281] width 70 height 10
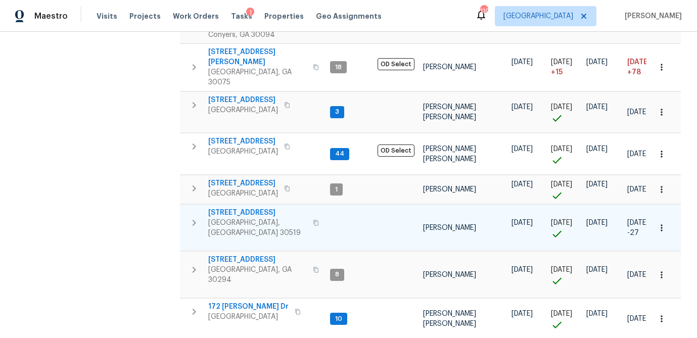
scroll to position [798, 0]
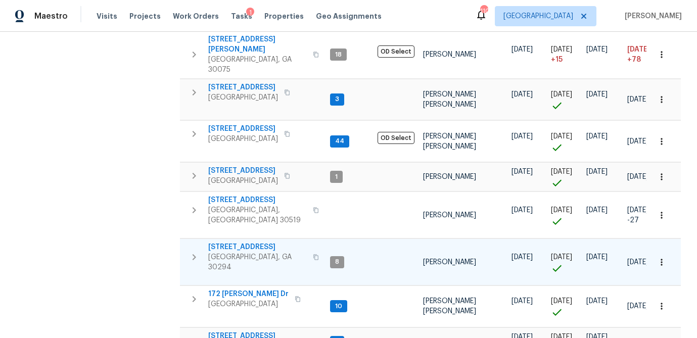
click at [263, 242] on span "3491 Saddle Creek Ln" at bounding box center [257, 247] width 99 height 10
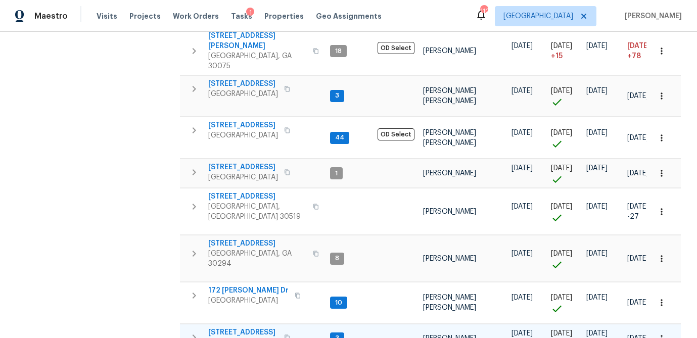
click at [269, 328] on span "2030 Main St NW Apt 203" at bounding box center [243, 333] width 70 height 10
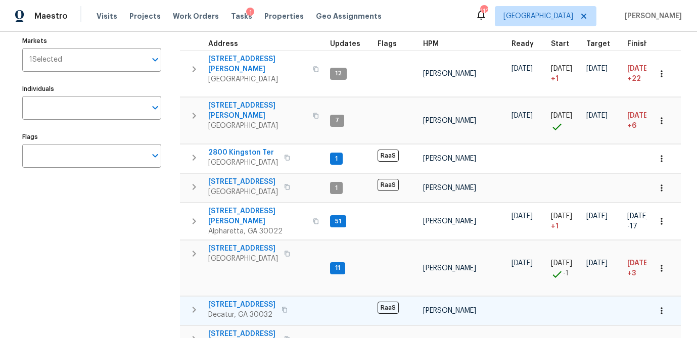
scroll to position [113, 0]
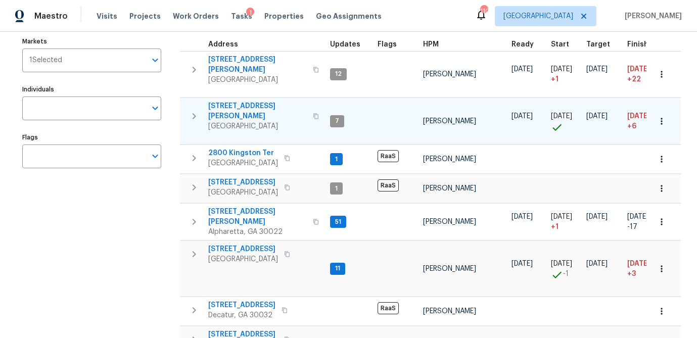
click at [240, 101] on span "422 Marty Ln" at bounding box center [257, 111] width 99 height 20
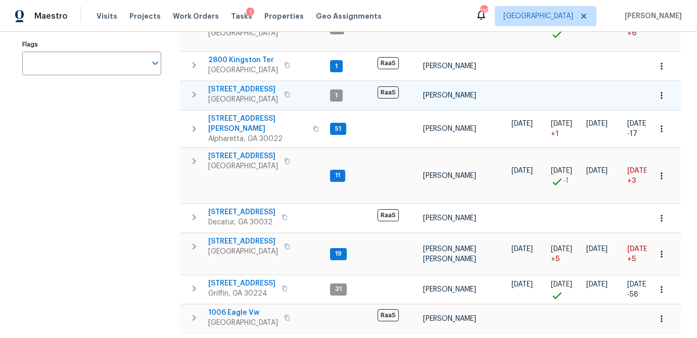
scroll to position [224, 0]
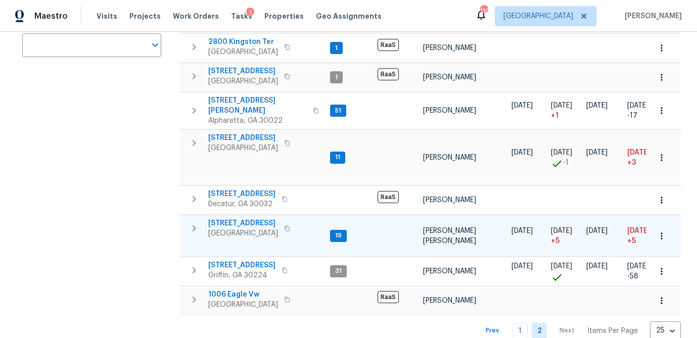
click at [241, 215] on td "125 Johnsons Walk Stockbridge, GA 30281" at bounding box center [253, 228] width 146 height 26
click at [230, 290] on span "1006 Eagle Vw" at bounding box center [243, 295] width 70 height 10
click at [232, 218] on span "125 Johnsons Walk" at bounding box center [243, 223] width 70 height 10
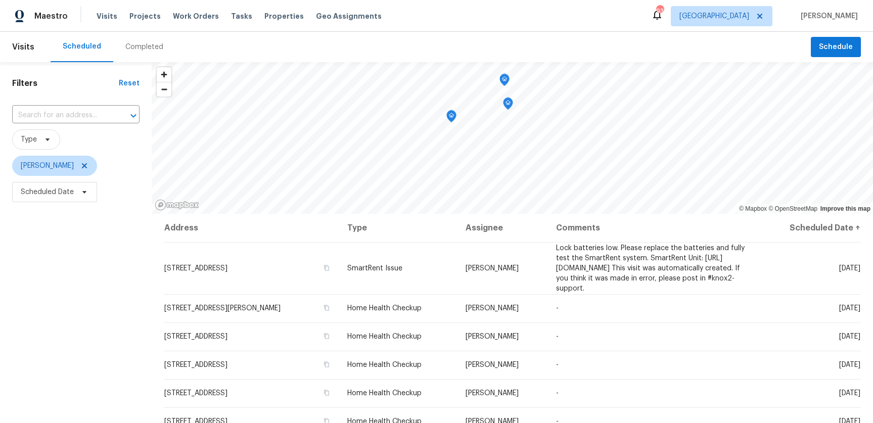
scroll to position [129, 0]
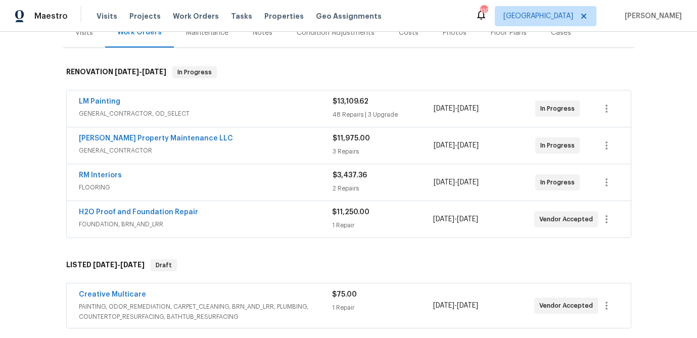
scroll to position [135, 0]
drag, startPoint x: 144, startPoint y: 95, endPoint x: 138, endPoint y: 99, distance: 7.0
click at [144, 95] on div "LM Painting GENERAL_CONTRACTOR, OD_SELECT $13,109.62 48 Repairs | 3 Upgrade [DA…" at bounding box center [349, 109] width 564 height 36
click at [125, 104] on div "LM Painting" at bounding box center [206, 103] width 254 height 12
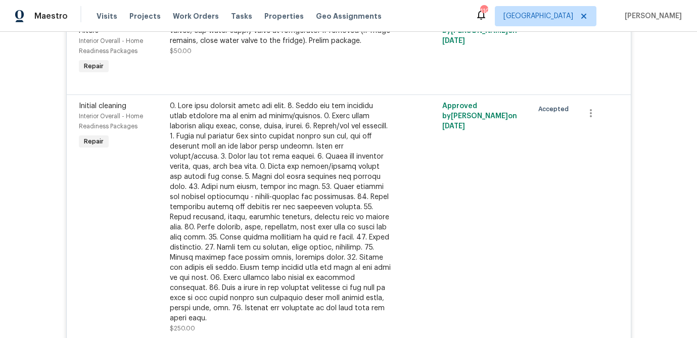
scroll to position [2962, 0]
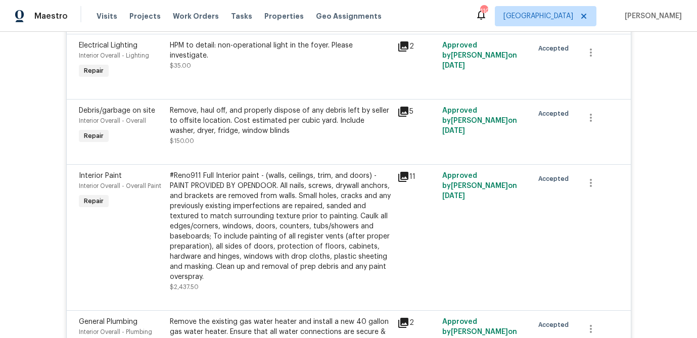
click at [296, 194] on div "#Reno911 Full Interior paint - (walls, ceilings, trim, and doors) - PAINT PROVI…" at bounding box center [280, 226] width 221 height 111
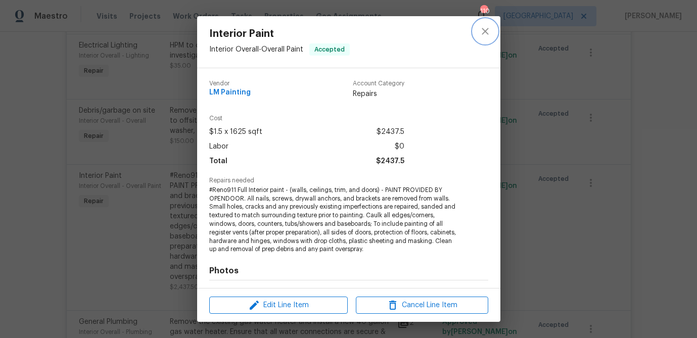
click at [483, 30] on icon "close" at bounding box center [485, 31] width 12 height 12
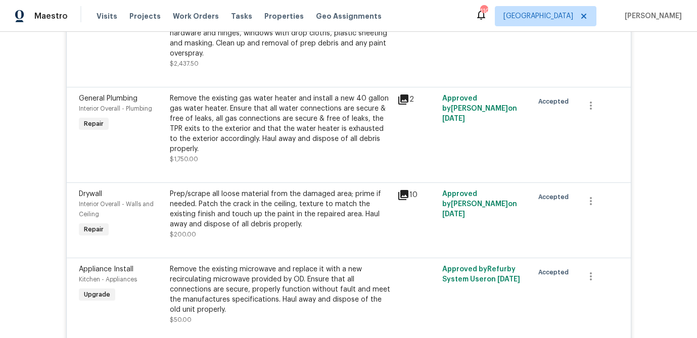
scroll to position [3187, 0]
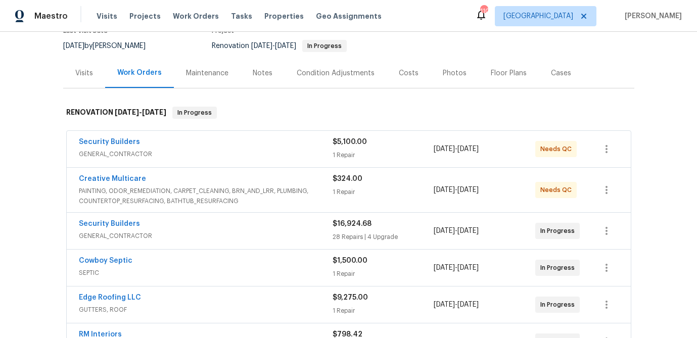
scroll to position [96, 0]
click at [153, 223] on div "Security Builders" at bounding box center [206, 224] width 254 height 12
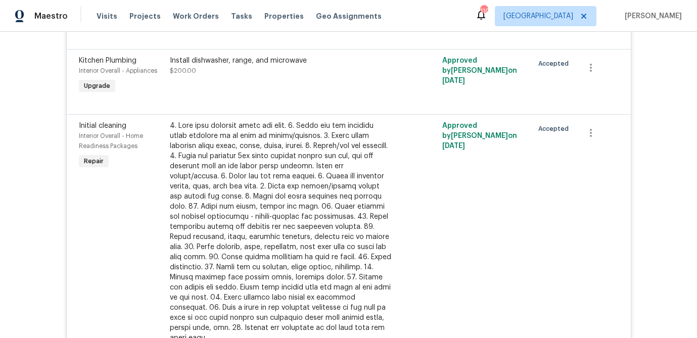
scroll to position [2753, 0]
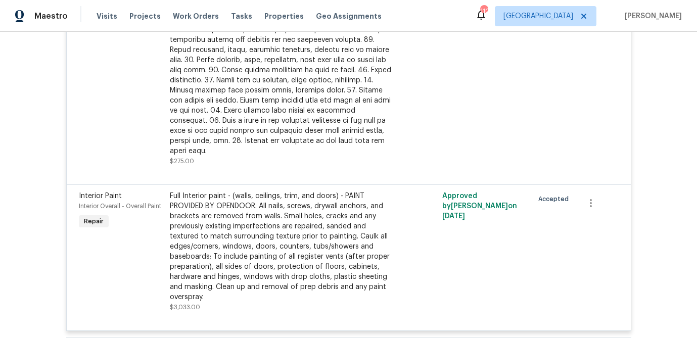
click at [252, 227] on div "Full Interior paint - (walls, ceilings, trim, and doors) - PAINT PROVIDED BY OP…" at bounding box center [280, 246] width 221 height 111
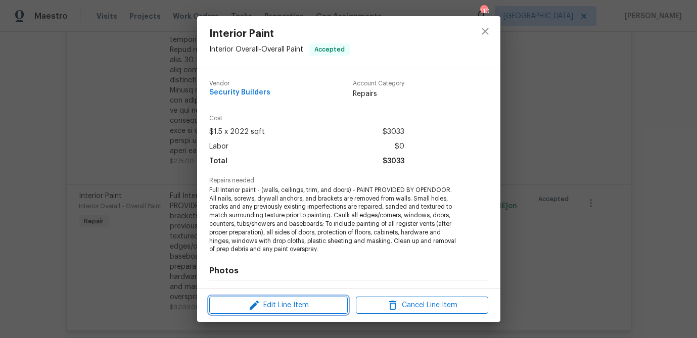
click at [287, 303] on span "Edit Line Item" at bounding box center [278, 305] width 132 height 13
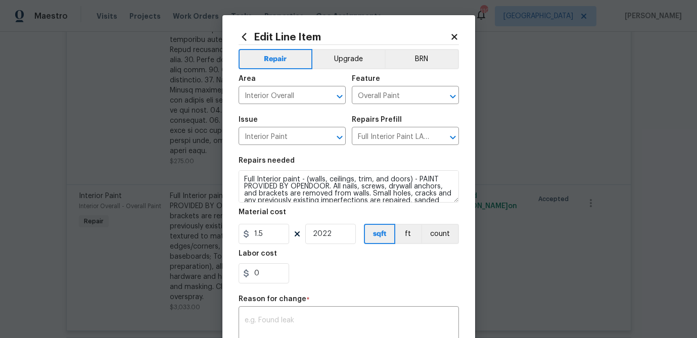
click at [452, 37] on icon at bounding box center [454, 36] width 9 height 9
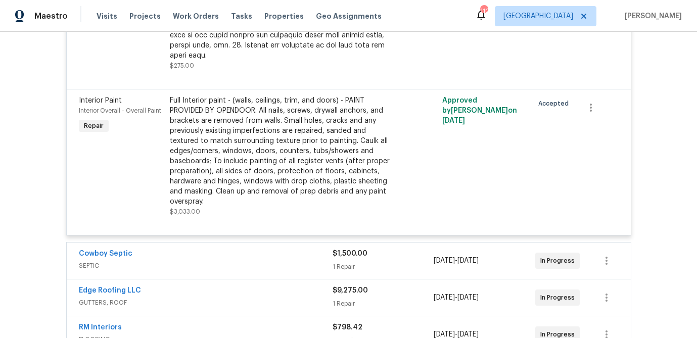
scroll to position [2854, 0]
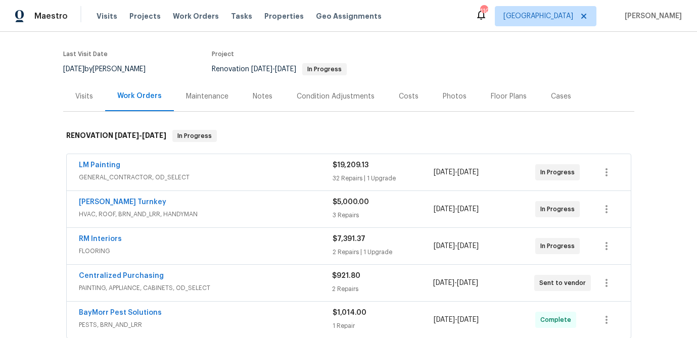
scroll to position [81, 0]
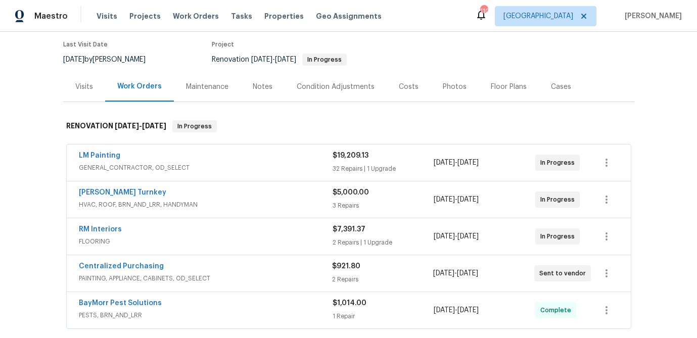
click at [177, 171] on span "GENERAL_CONTRACTOR, OD_SELECT" at bounding box center [206, 168] width 254 height 10
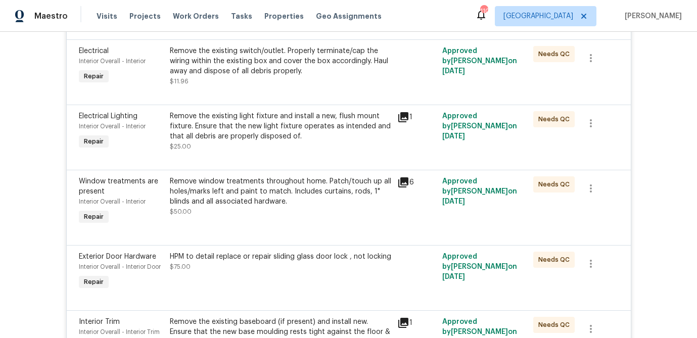
scroll to position [1281, 0]
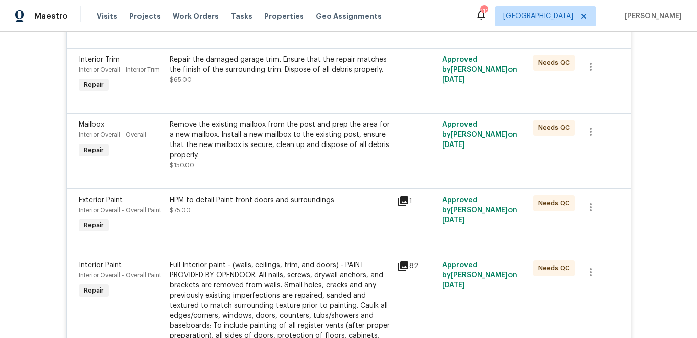
click at [316, 260] on div "Full Interior paint - (walls, ceilings, trim, and doors) - PAINT PROVIDED BY OP…" at bounding box center [280, 315] width 221 height 111
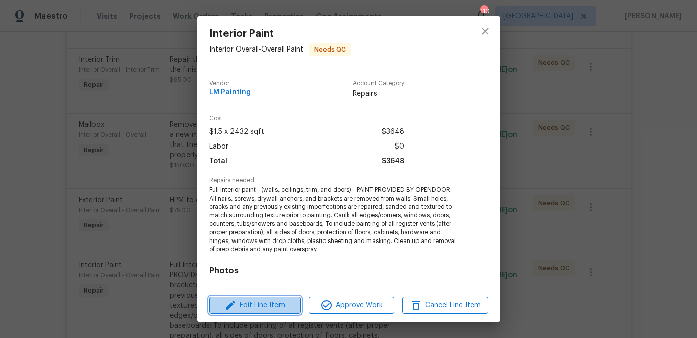
click at [274, 305] on span "Edit Line Item" at bounding box center [254, 305] width 85 height 13
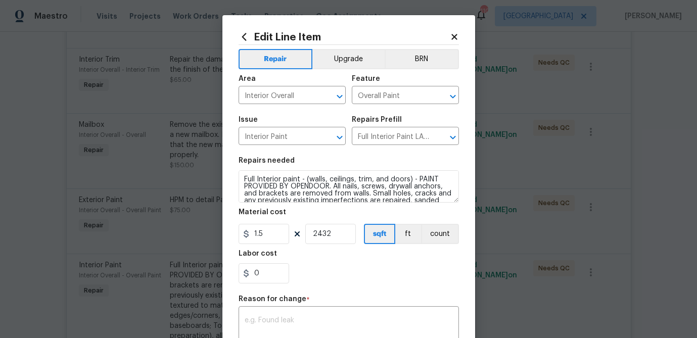
click at [452, 32] on icon at bounding box center [454, 36] width 9 height 9
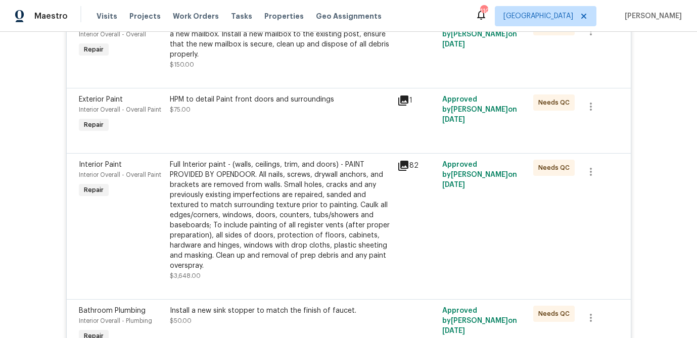
scroll to position [1395, 0]
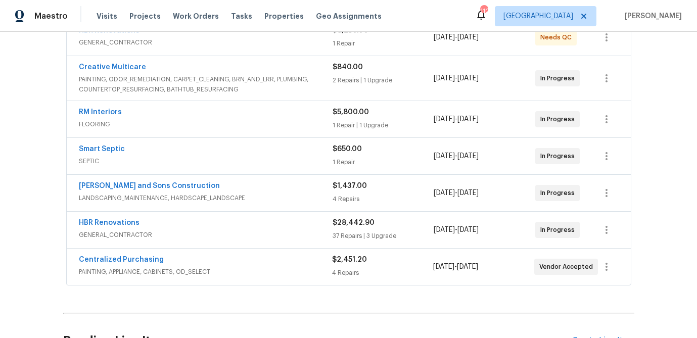
scroll to position [207, 0]
click at [134, 223] on link "HBR Renovations" at bounding box center [109, 222] width 61 height 7
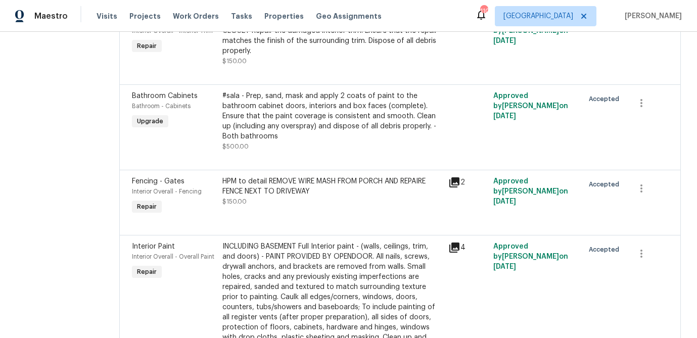
scroll to position [3203, 0]
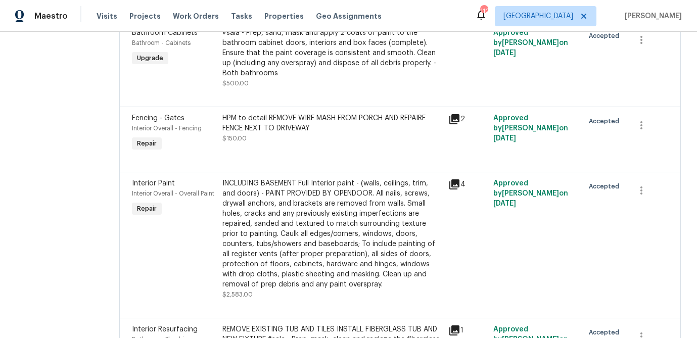
click at [313, 227] on div "INCLUDING BASEMENT Full Interior paint - (walls, ceilings, trim, and doors) - P…" at bounding box center [332, 233] width 220 height 111
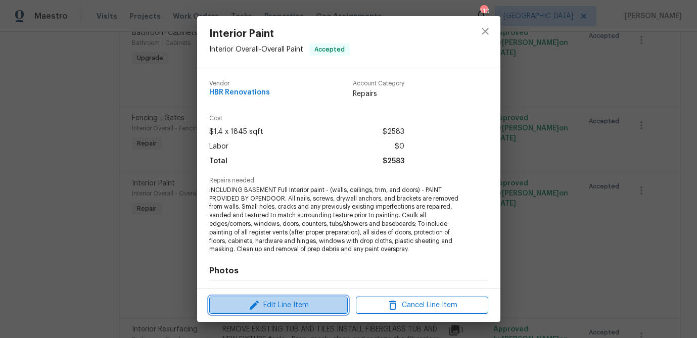
click at [289, 303] on span "Edit Line Item" at bounding box center [278, 305] width 132 height 13
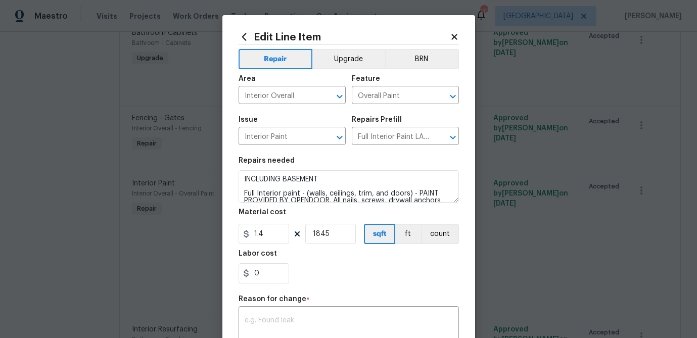
click at [455, 39] on icon at bounding box center [454, 37] width 6 height 6
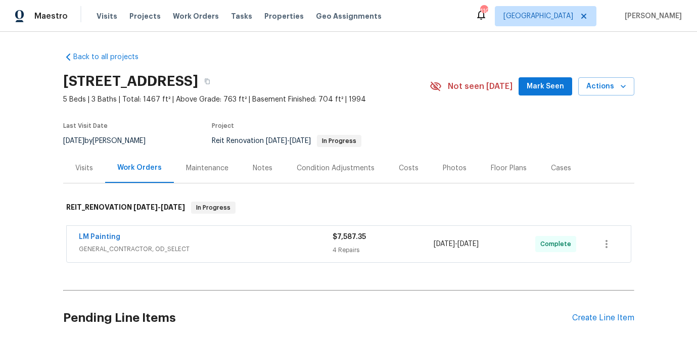
click at [186, 244] on span "GENERAL_CONTRACTOR, OD_SELECT" at bounding box center [206, 249] width 254 height 10
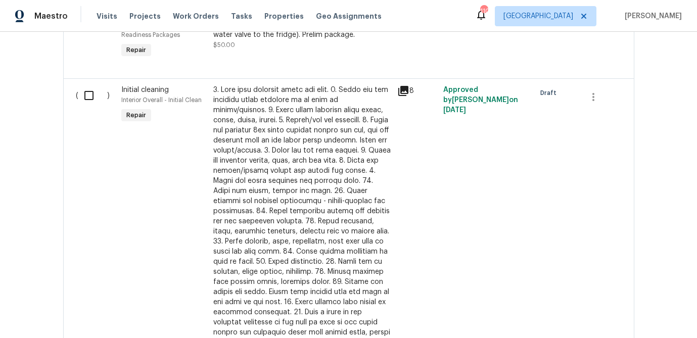
scroll to position [1747, 0]
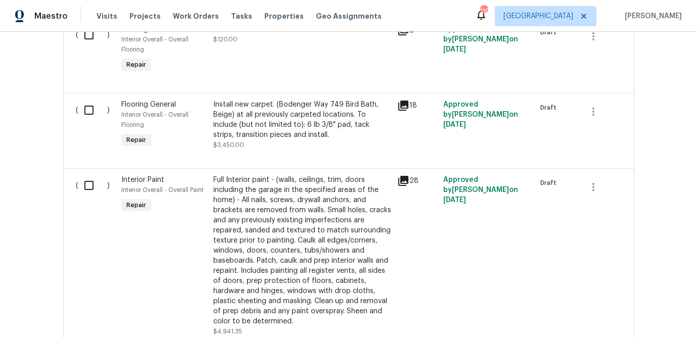
click at [310, 236] on div "Full Interior paint - (walls, ceilings, trim, doors including the garage in the…" at bounding box center [302, 251] width 178 height 152
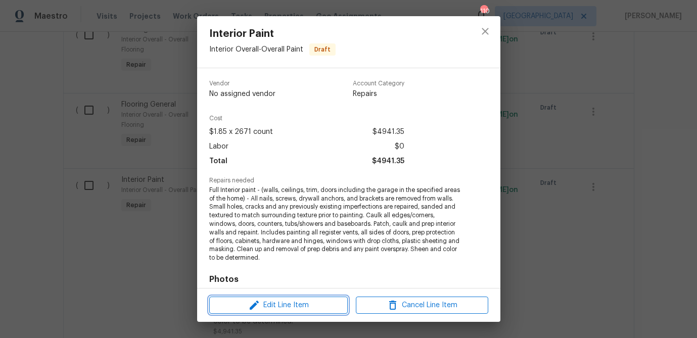
click at [294, 308] on span "Edit Line Item" at bounding box center [278, 305] width 132 height 13
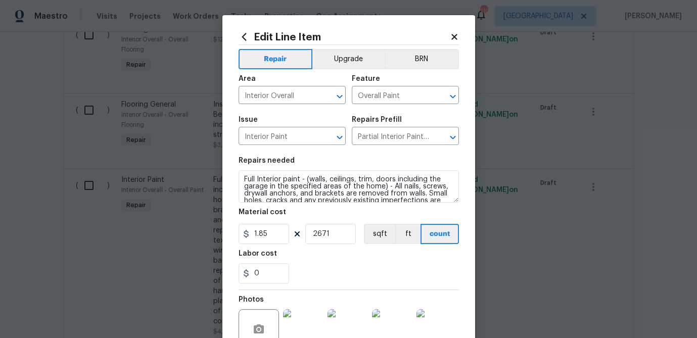
click at [453, 36] on icon at bounding box center [454, 37] width 6 height 6
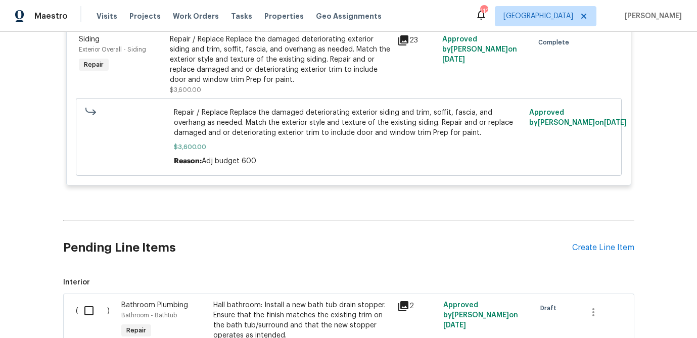
scroll to position [0, 0]
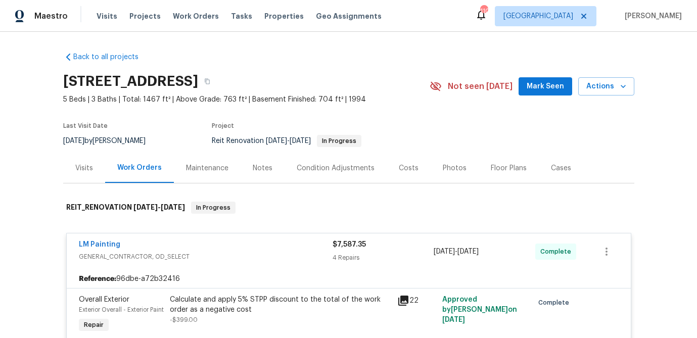
click at [74, 168] on div "Visits" at bounding box center [84, 168] width 42 height 30
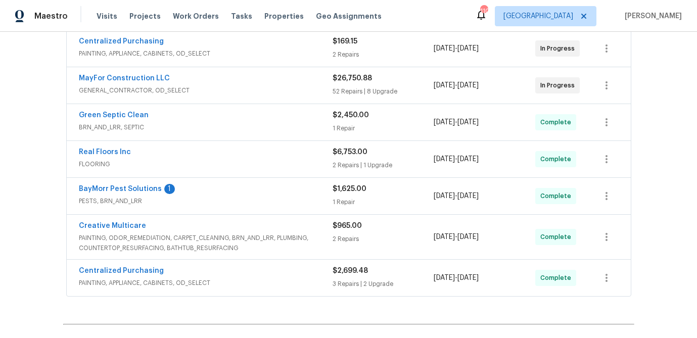
scroll to position [237, 0]
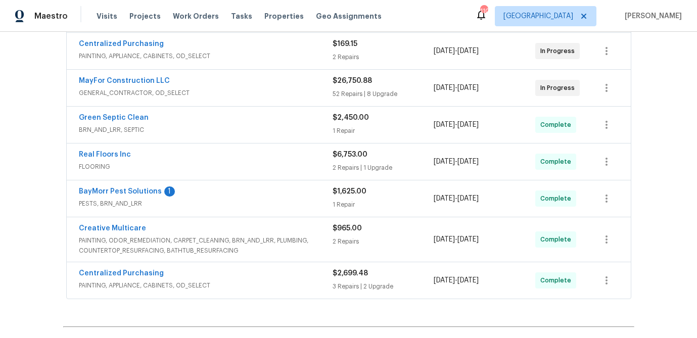
click at [156, 90] on span "GENERAL_CONTRACTOR, OD_SELECT" at bounding box center [206, 93] width 254 height 10
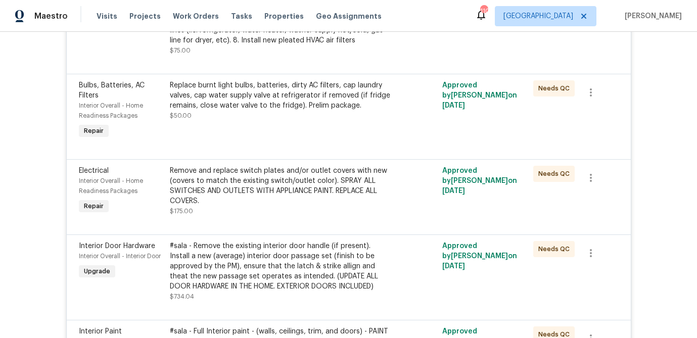
scroll to position [3603, 0]
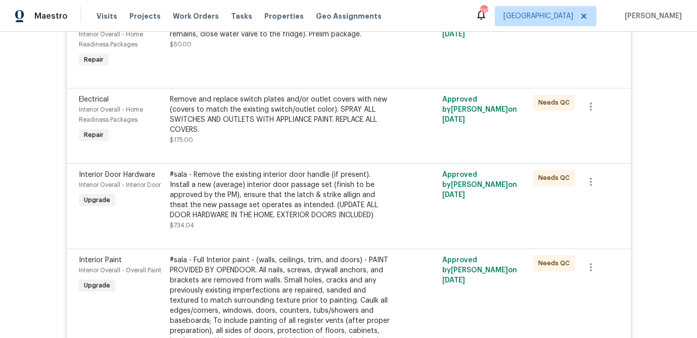
click at [283, 277] on div "#sala - Full Interior paint - (walls, ceilings, trim, and doors) - PAINT PROVID…" at bounding box center [280, 310] width 221 height 111
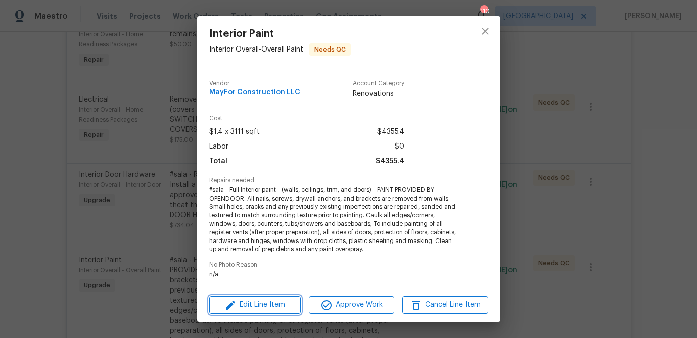
click at [270, 304] on span "Edit Line Item" at bounding box center [254, 305] width 85 height 13
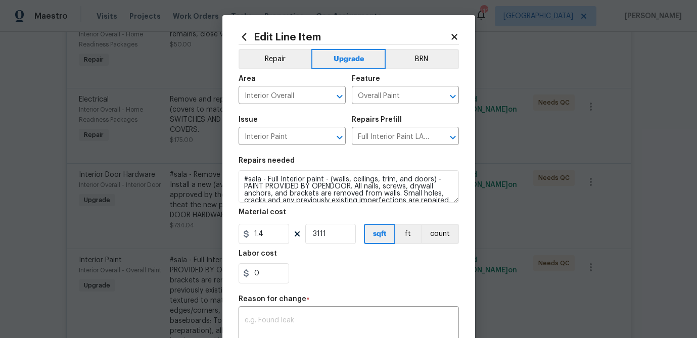
click at [456, 36] on icon at bounding box center [454, 36] width 9 height 9
